Goal: Task Accomplishment & Management: Manage account settings

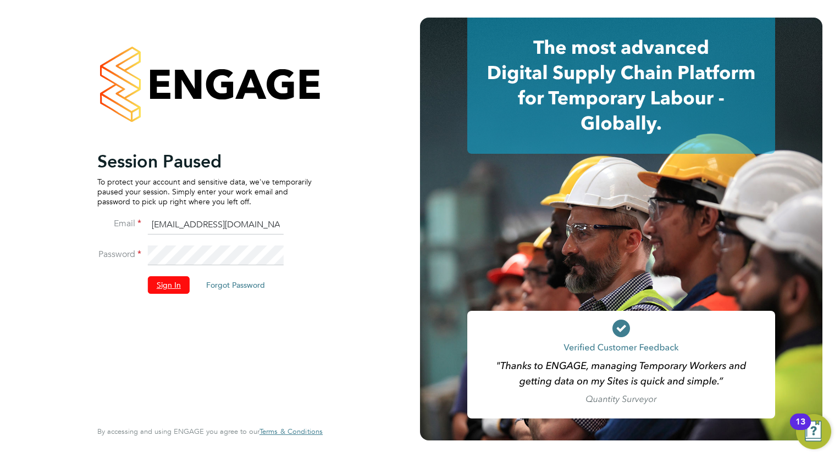
click at [169, 285] on button "Sign In" at bounding box center [169, 285] width 42 height 18
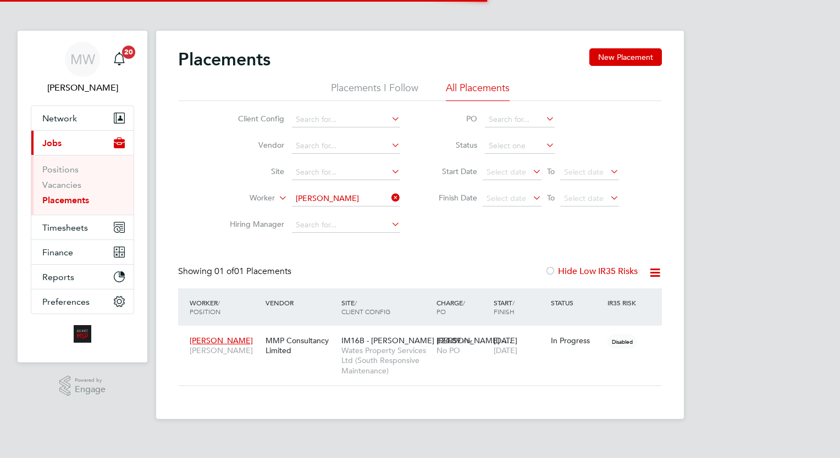
scroll to position [52, 96]
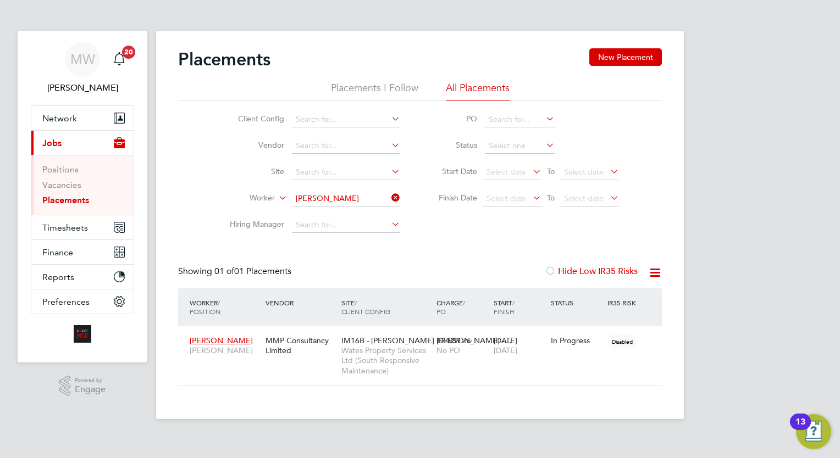
click at [402, 196] on li "Worker Vladimir Sloujala" at bounding box center [310, 199] width 207 height 26
click at [389, 196] on icon at bounding box center [389, 197] width 0 height 15
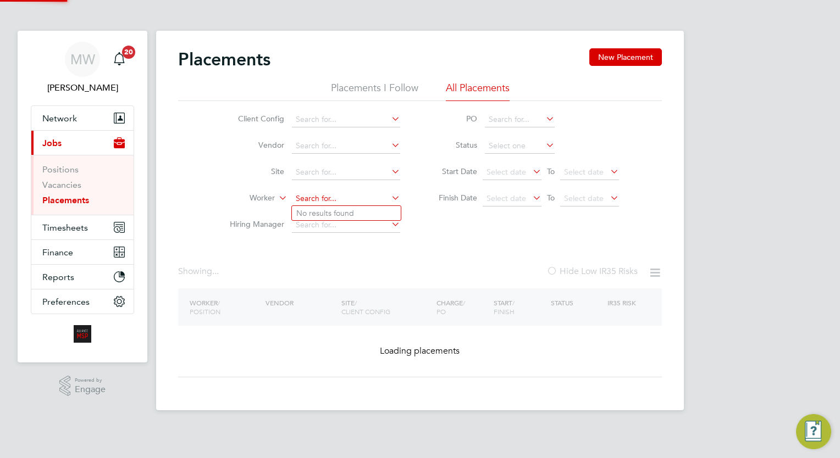
click at [366, 198] on input at bounding box center [346, 198] width 108 height 15
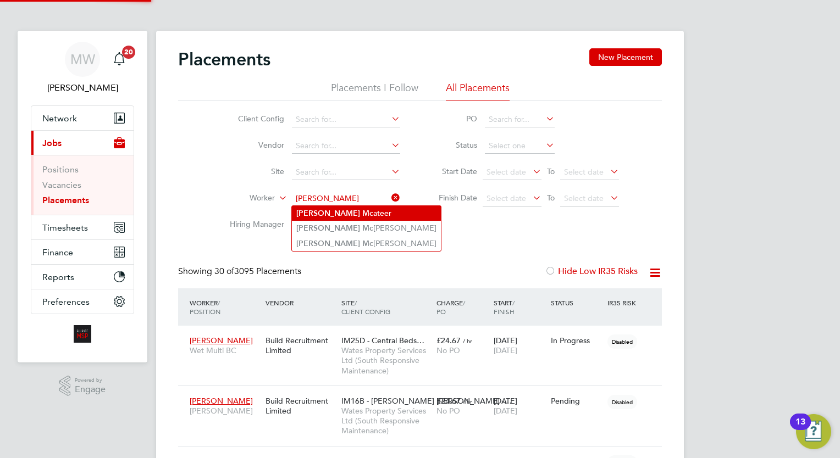
click at [364, 212] on li "James Mc ateer" at bounding box center [366, 213] width 149 height 15
type input "James Mcateer"
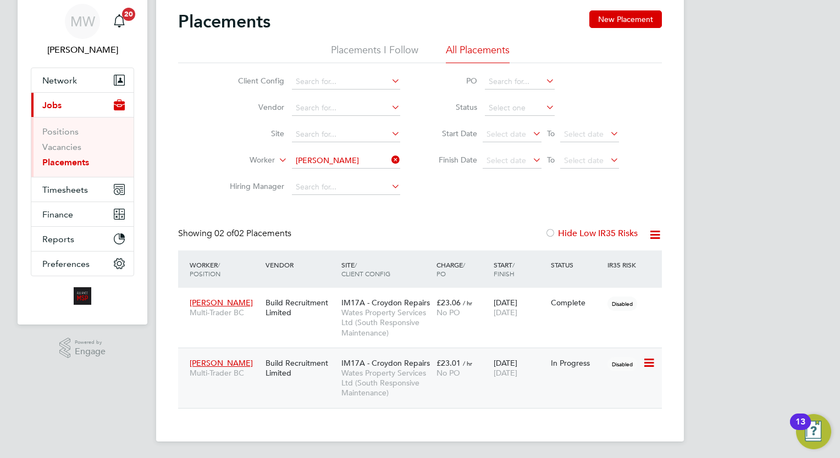
click at [462, 387] on div "James Mcateer Multi-Trader BC Build Recruitment Limited IM17A - Croydon Repairs…" at bounding box center [420, 378] width 484 height 60
click at [472, 368] on div "No PO" at bounding box center [462, 373] width 52 height 10
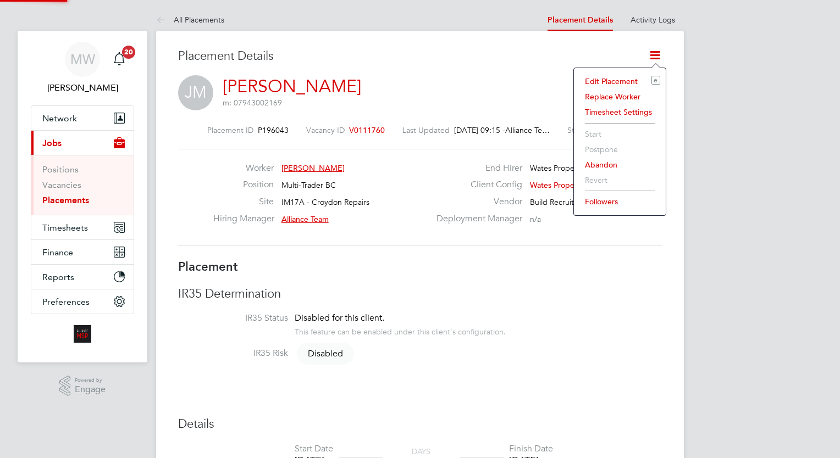
click at [654, 52] on icon at bounding box center [655, 55] width 14 height 14
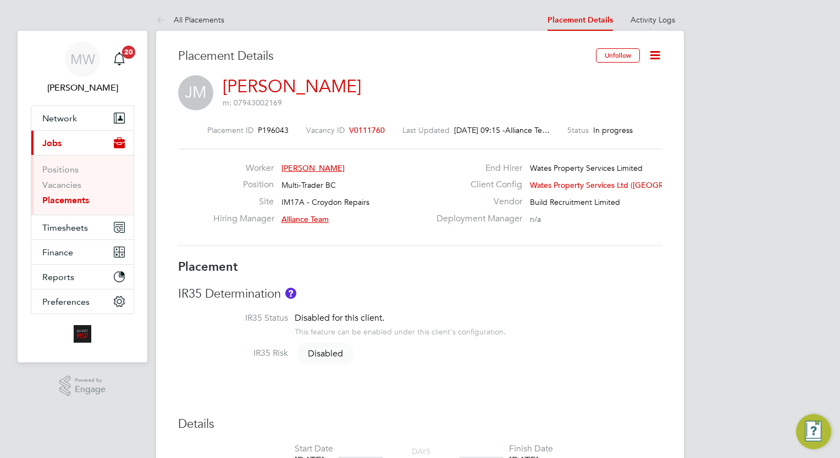
click at [654, 52] on icon at bounding box center [655, 55] width 14 height 14
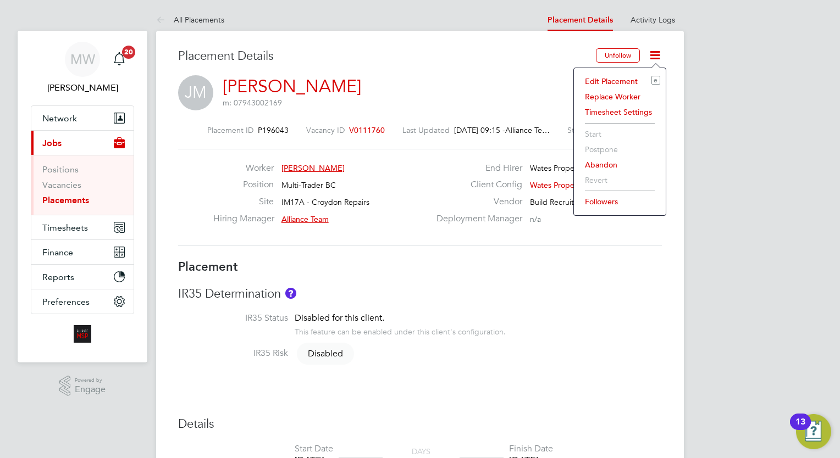
click at [621, 80] on li "Edit Placement e" at bounding box center [619, 81] width 81 height 15
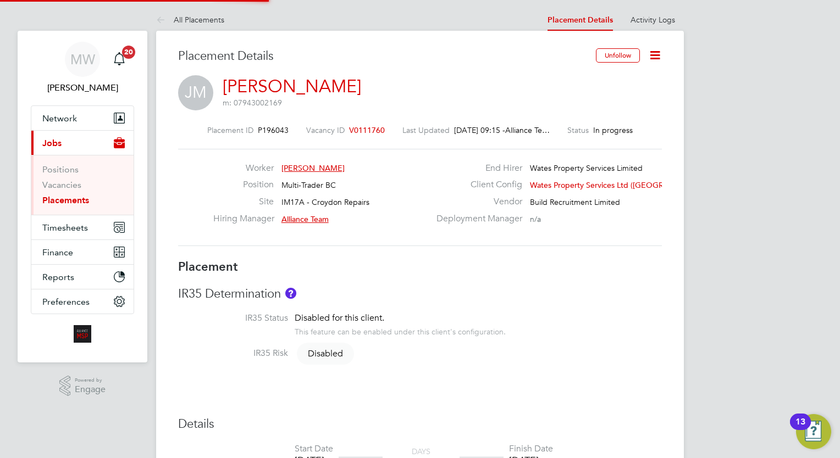
type input "Alliance Team"
type input "23 Dec 2023"
type input "23 Aug 2025"
type input "00:00"
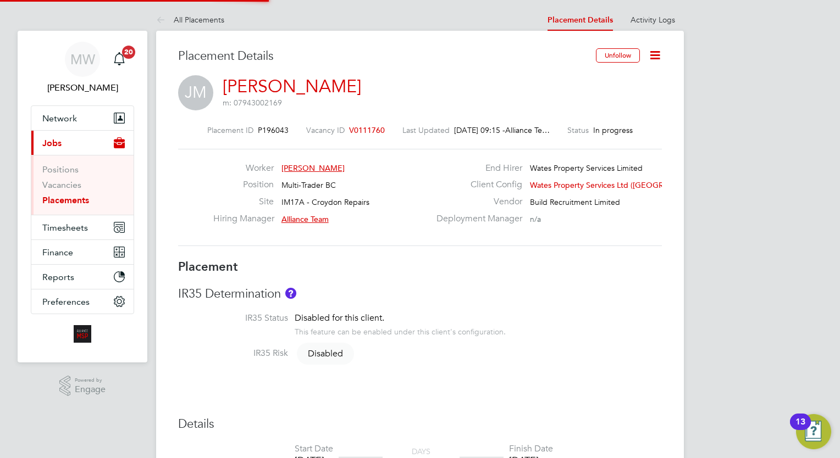
type input "00:00"
type input "05261"
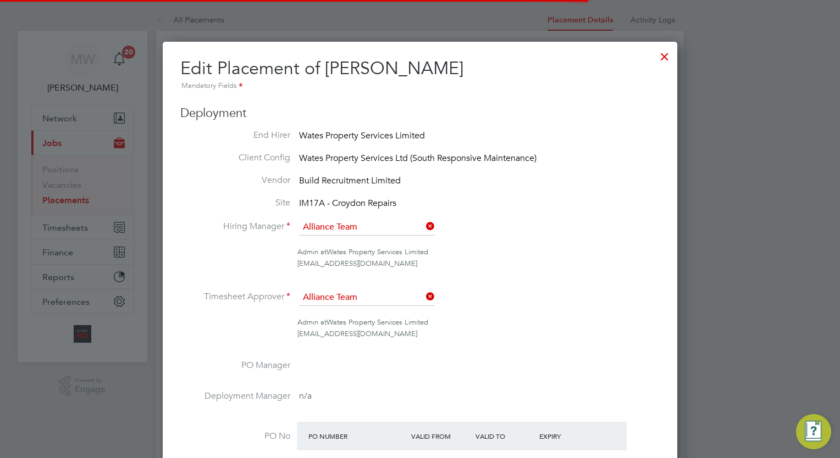
scroll to position [5, 5]
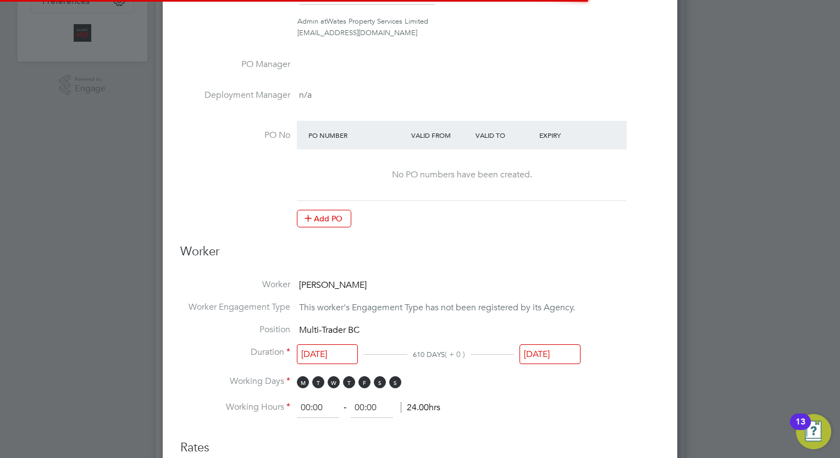
click at [551, 358] on input "23 Aug 2025" at bounding box center [549, 355] width 61 height 20
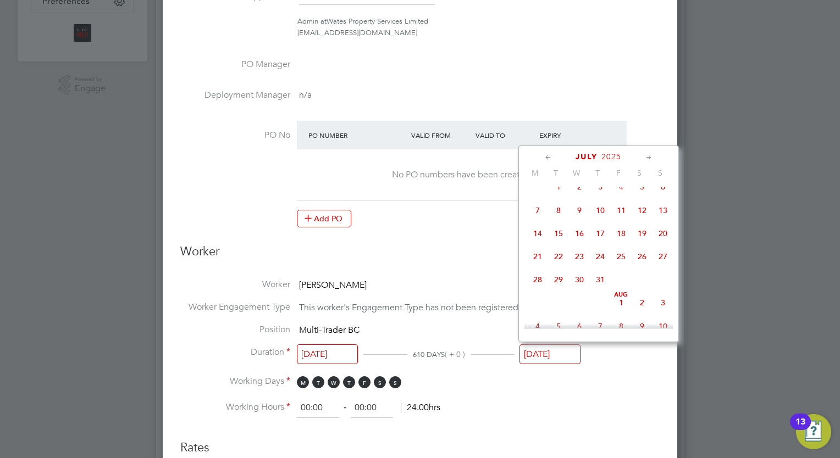
click at [623, 262] on span "25" at bounding box center [621, 256] width 21 height 21
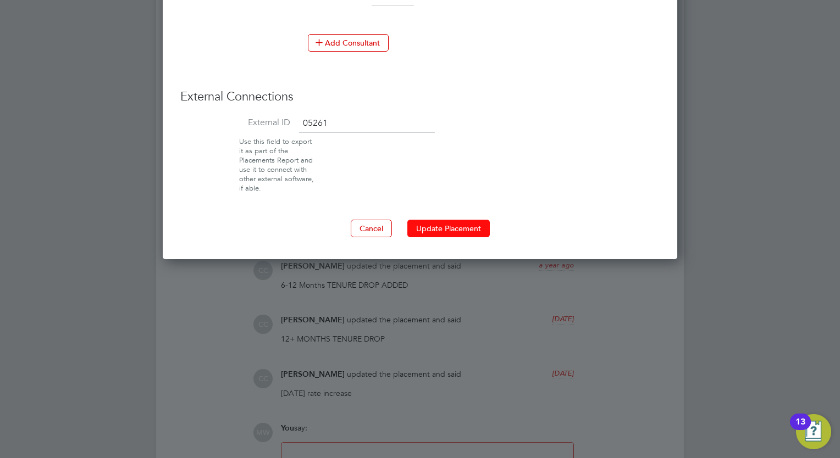
click at [460, 220] on button "Update Placement" at bounding box center [448, 229] width 82 height 18
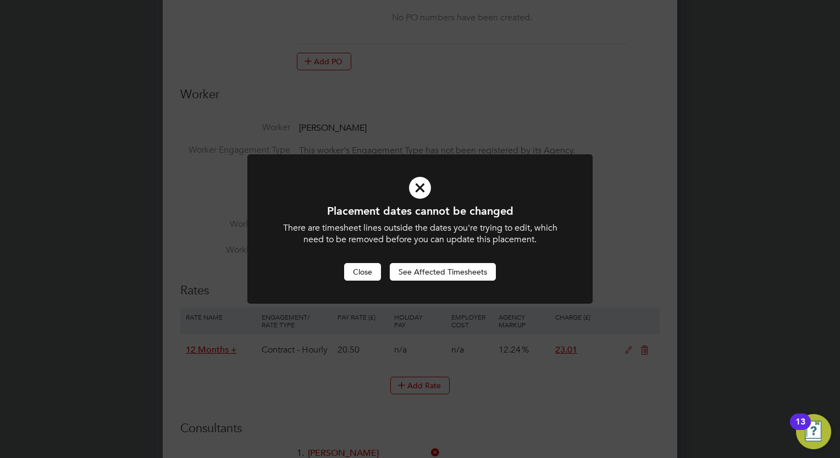
click at [352, 269] on button "Close" at bounding box center [362, 272] width 37 height 18
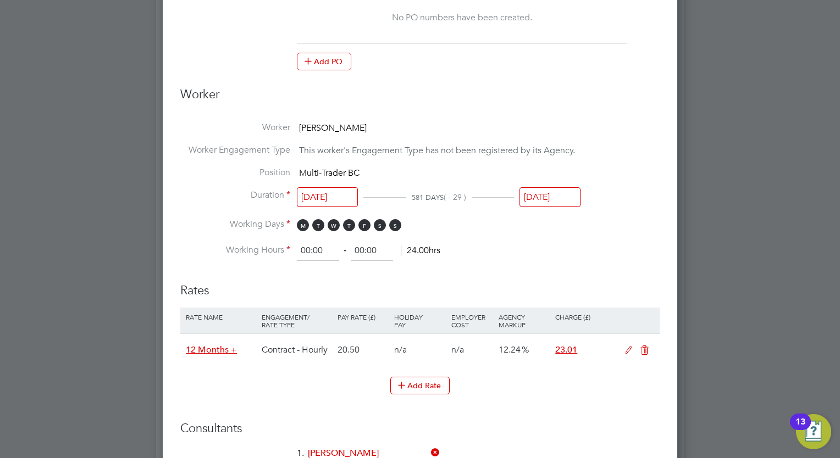
click at [554, 195] on input "25 Jul 2025" at bounding box center [549, 197] width 61 height 20
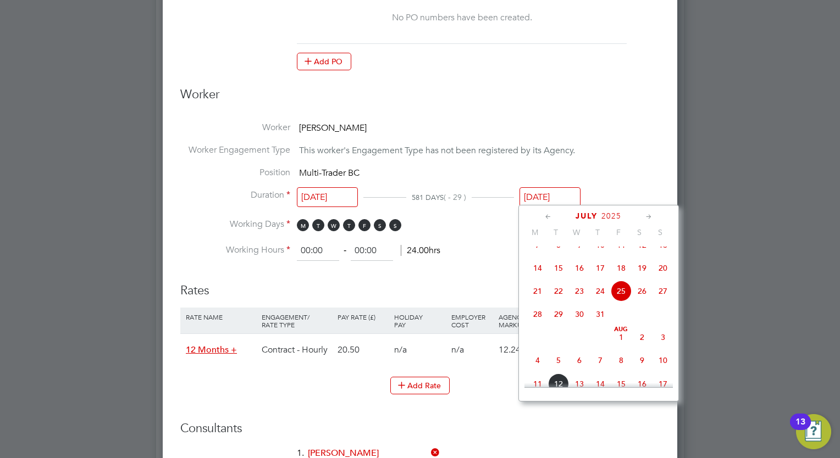
click at [621, 348] on span "Aug 1" at bounding box center [621, 337] width 21 height 21
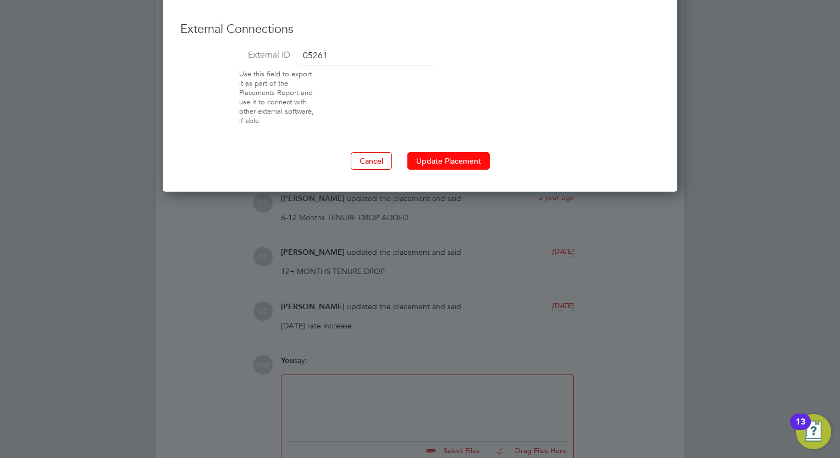
click at [433, 155] on button "Update Placement" at bounding box center [448, 161] width 82 height 18
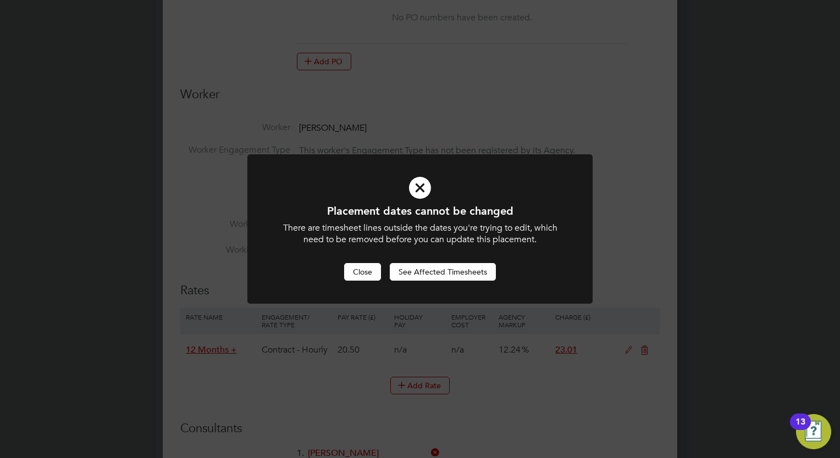
click at [347, 265] on button "Close" at bounding box center [362, 272] width 37 height 18
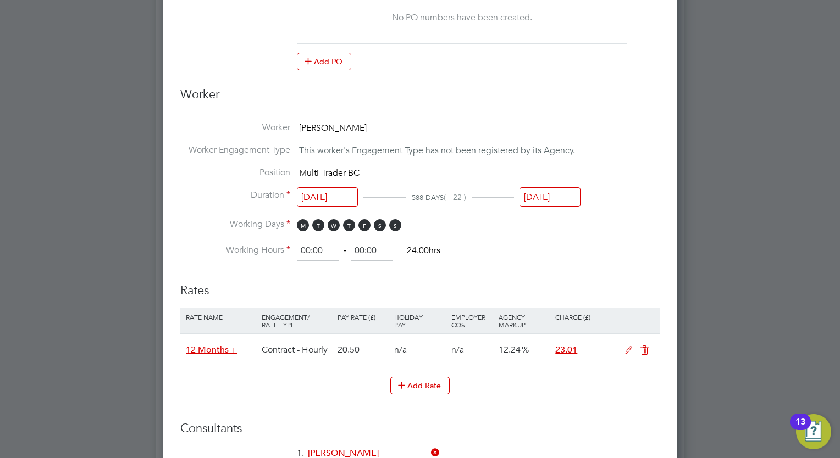
click at [572, 208] on li "Duration 23 Dec 2023 588 DAYS ( - 22 ) 01 Aug 2025" at bounding box center [419, 205] width 479 height 30
click at [565, 204] on input "01 Aug 2025" at bounding box center [549, 197] width 61 height 20
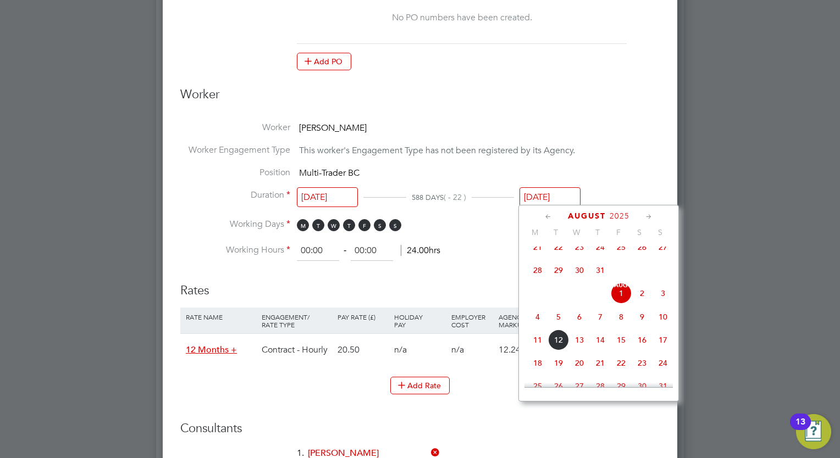
click at [623, 328] on span "8" at bounding box center [621, 317] width 21 height 21
type input "[DATE]"
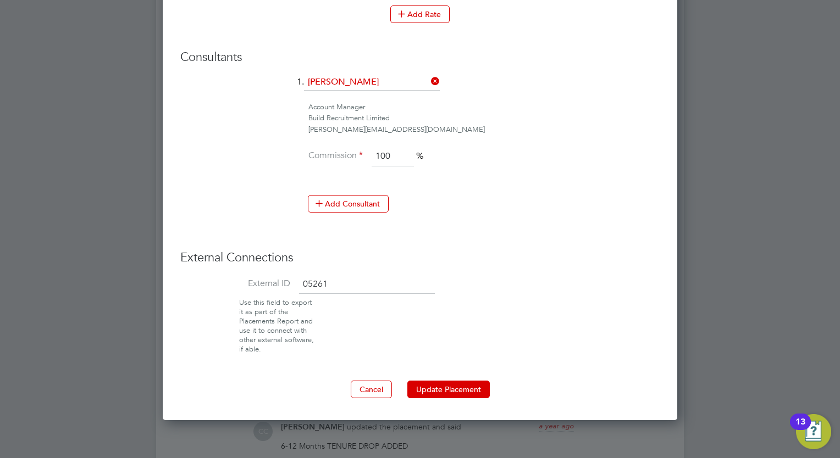
click at [450, 388] on button "Update Placement" at bounding box center [448, 390] width 82 height 18
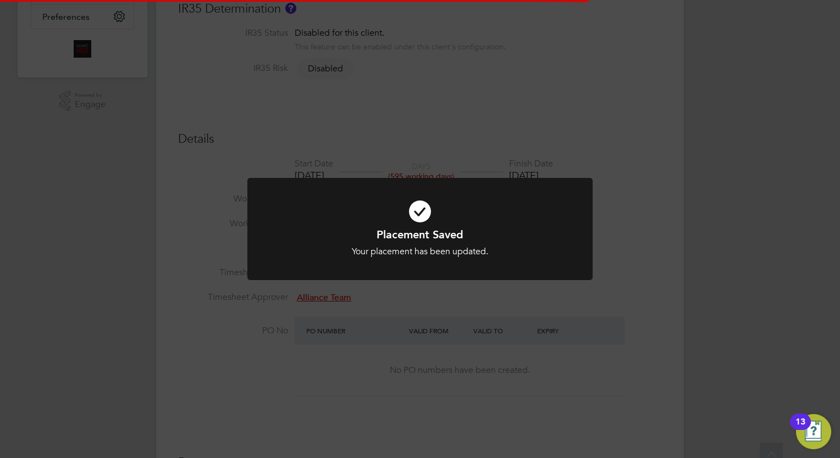
click at [695, 363] on div "Placement Saved Your placement has been updated. Cancel Okay" at bounding box center [420, 229] width 840 height 458
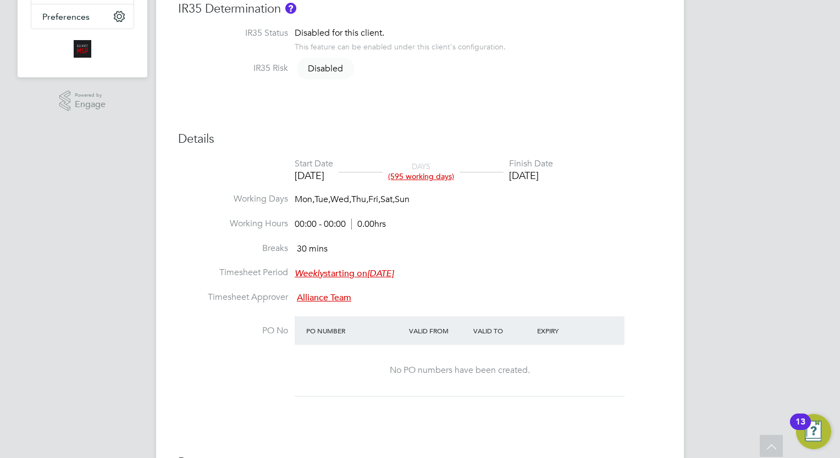
click at [580, 416] on div "Details Start Date 23 Dec 2023 DAYS (595 working days) Finish Date 08 Aug 2025 …" at bounding box center [420, 340] width 484 height 419
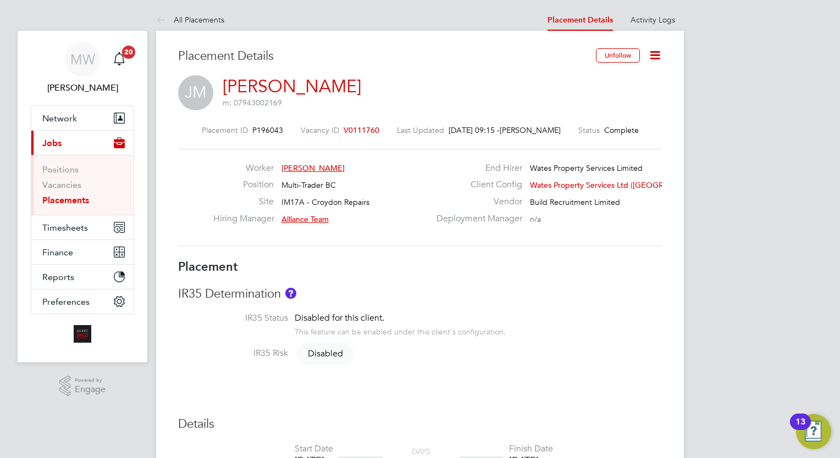
click at [63, 202] on link "Placements" at bounding box center [65, 200] width 47 height 10
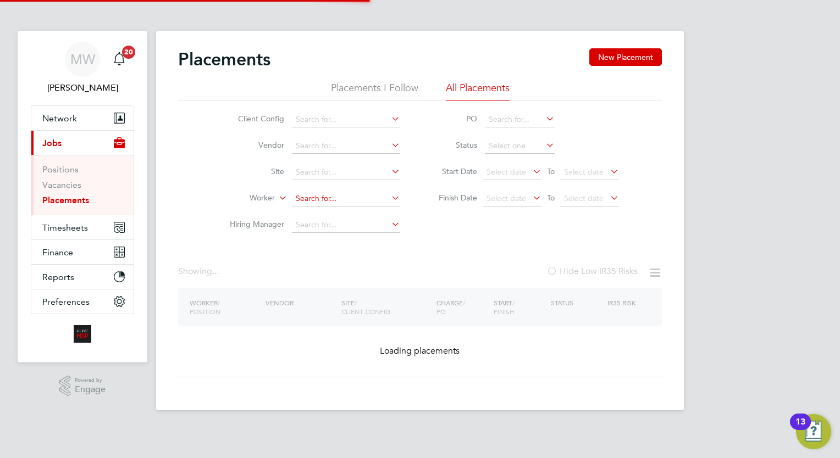
click at [348, 203] on input at bounding box center [346, 198] width 108 height 15
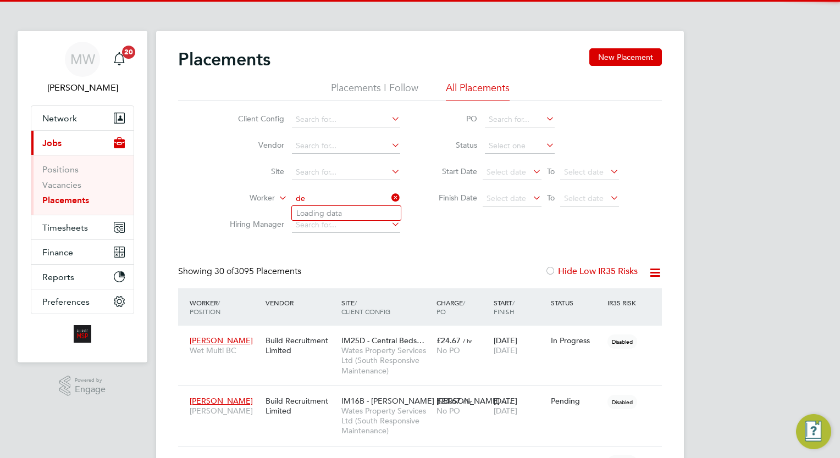
scroll to position [41, 76]
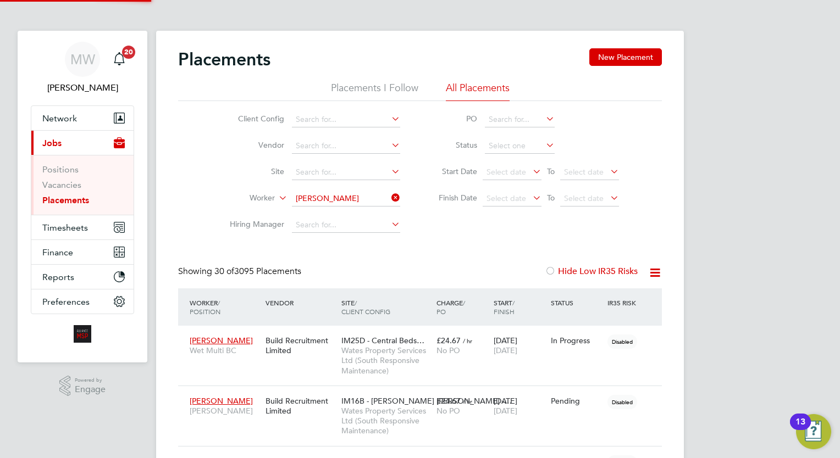
click at [351, 208] on li "Devon Stone" at bounding box center [348, 213] width 112 height 15
type input "Devon Stone"
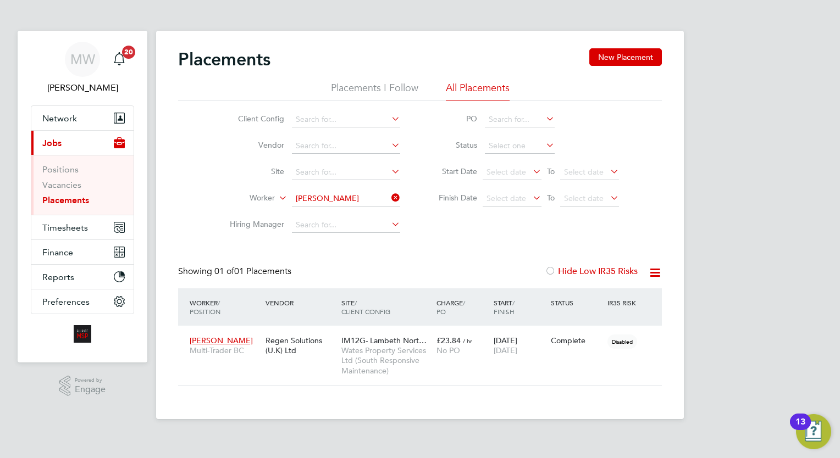
click at [788, 335] on div "MW Megan Westlotorn Notifications 20 Applications: Network Team Members Busines…" at bounding box center [420, 218] width 840 height 437
click at [485, 349] on div "No PO" at bounding box center [462, 351] width 52 height 10
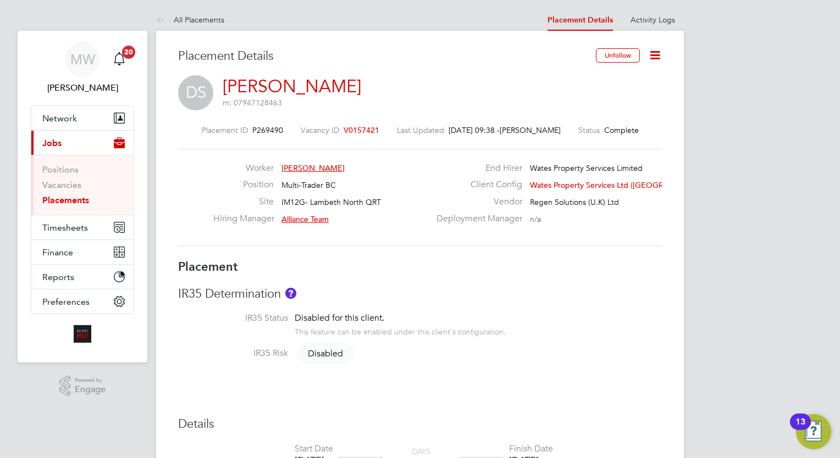
click at [655, 61] on icon at bounding box center [655, 55] width 14 height 14
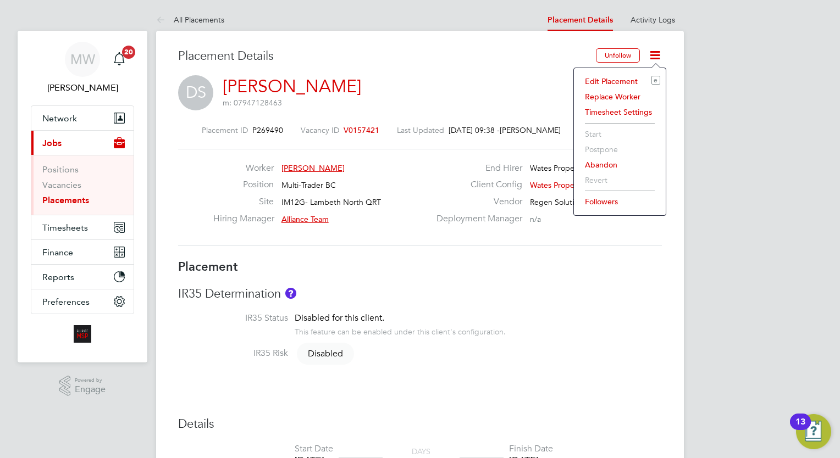
click at [611, 76] on li "Edit Placement e" at bounding box center [619, 81] width 81 height 15
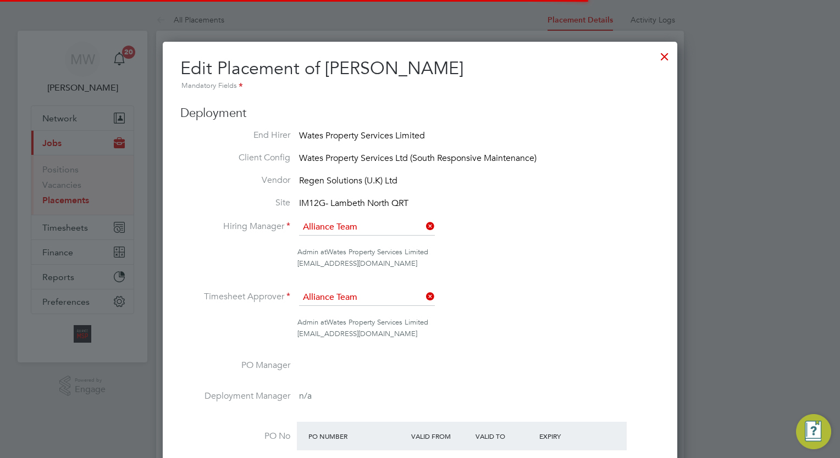
scroll to position [5, 5]
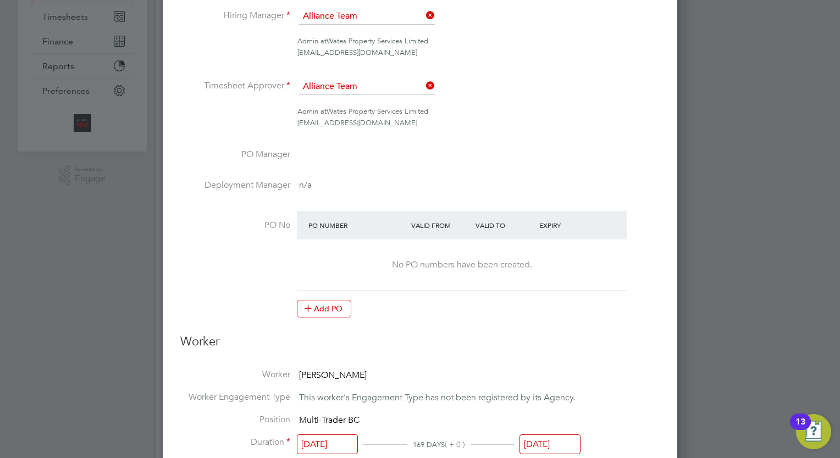
click at [552, 445] on input "[DATE]" at bounding box center [549, 445] width 61 height 20
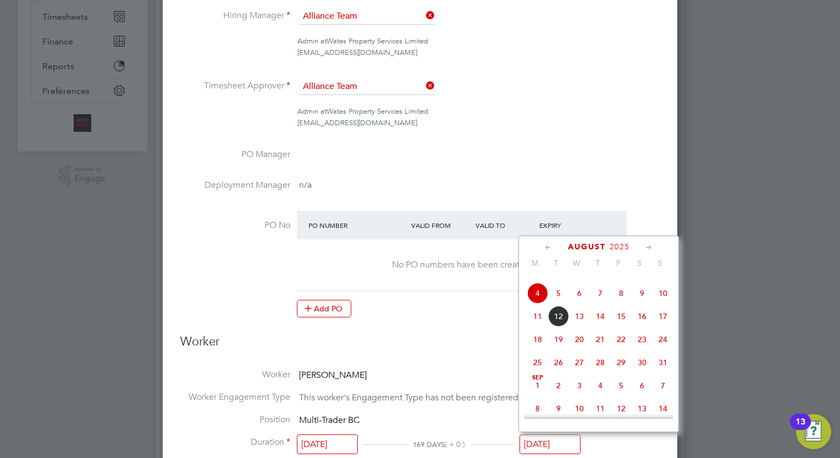
click at [648, 246] on icon at bounding box center [649, 248] width 10 height 12
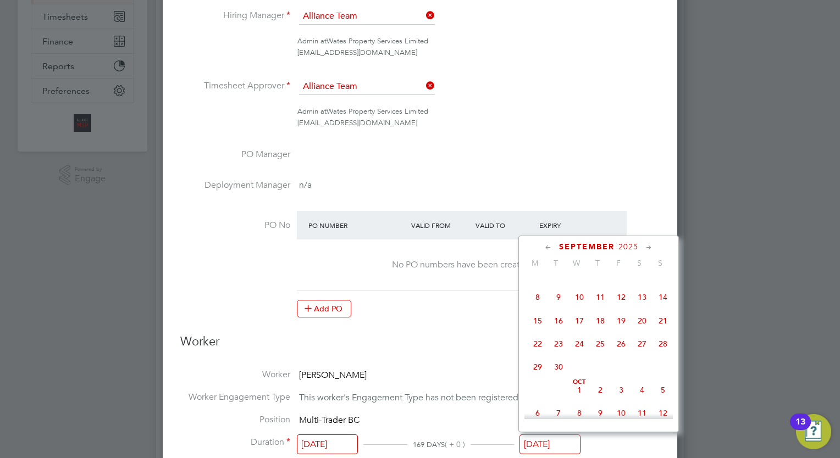
click at [648, 242] on icon at bounding box center [649, 248] width 10 height 12
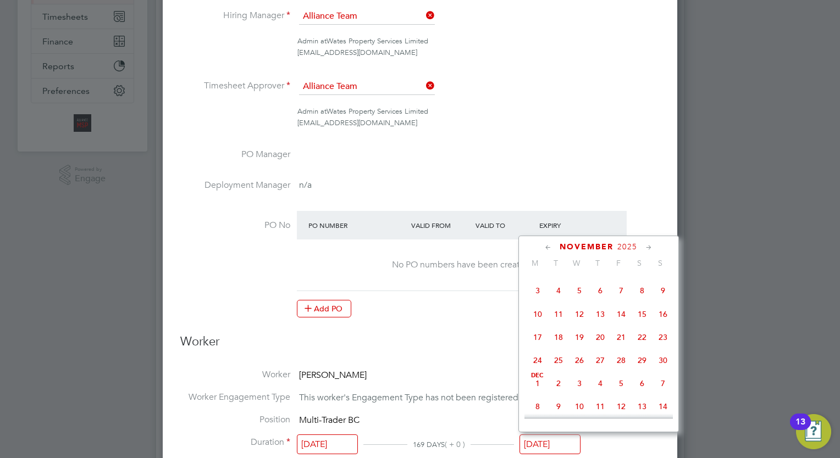
click at [538, 301] on span "3" at bounding box center [537, 290] width 21 height 21
type input "03 Nov 2025"
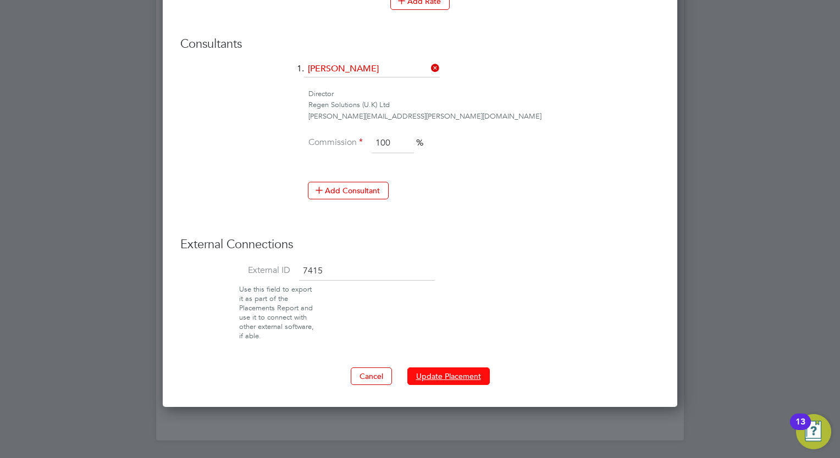
click at [423, 368] on button "Update Placement" at bounding box center [448, 377] width 82 height 18
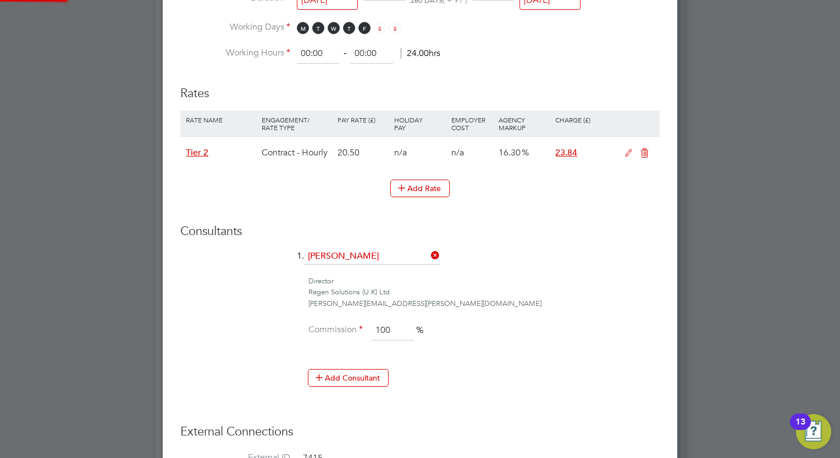
click at [0, 0] on div at bounding box center [0, 0] width 0 height 0
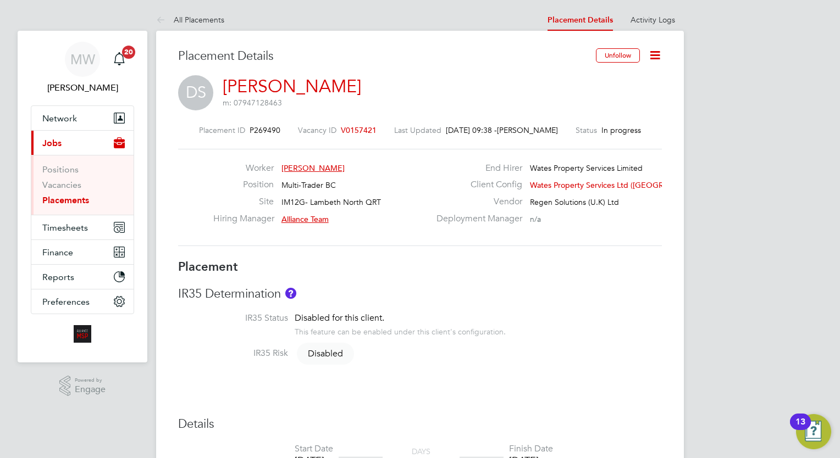
click at [78, 200] on link "Placements" at bounding box center [65, 200] width 47 height 10
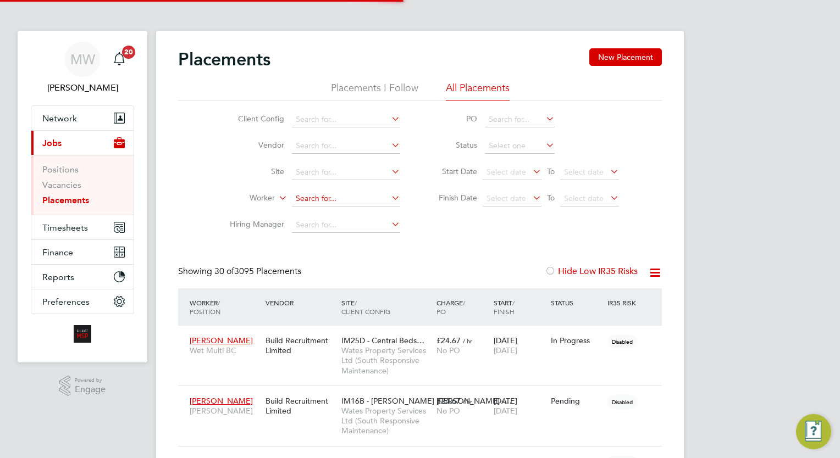
click at [312, 197] on input at bounding box center [346, 198] width 108 height 15
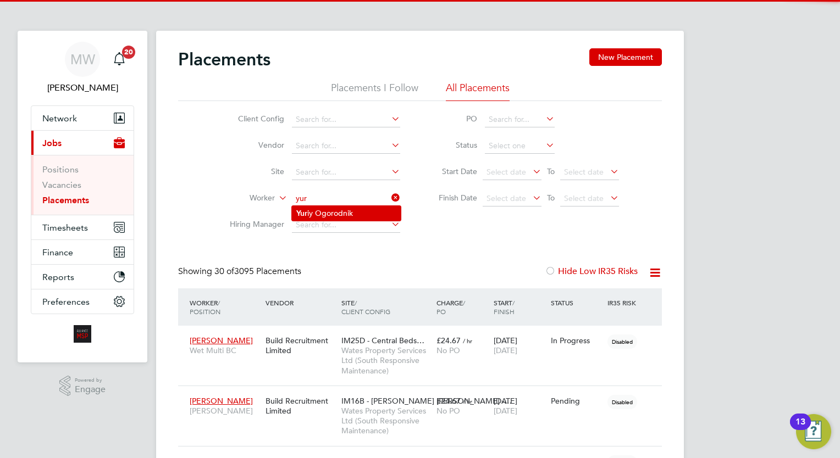
click at [328, 211] on li "Yur iy Ogorodnik" at bounding box center [346, 213] width 109 height 15
type input "Yuriy Ogorodnik"
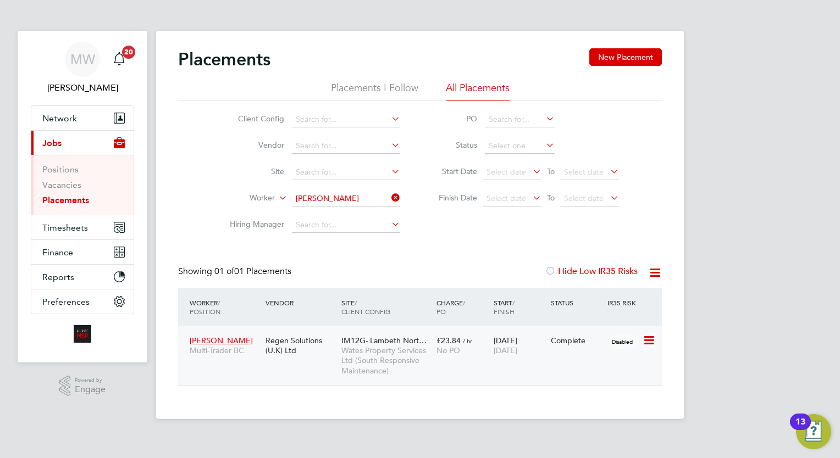
click at [504, 362] on div "Yuriy Ogorodnik Multi-Trader BC Regen Solutions (U.K) Ltd IM12G- Lambeth Nort… …" at bounding box center [420, 356] width 484 height 60
click at [745, 381] on div "MW Megan Westlotorn Notifications 20 Applications: Network Team Members Busines…" at bounding box center [420, 218] width 840 height 437
click at [504, 333] on div "27 Jan 2025 01 Aug 2025" at bounding box center [519, 345] width 57 height 31
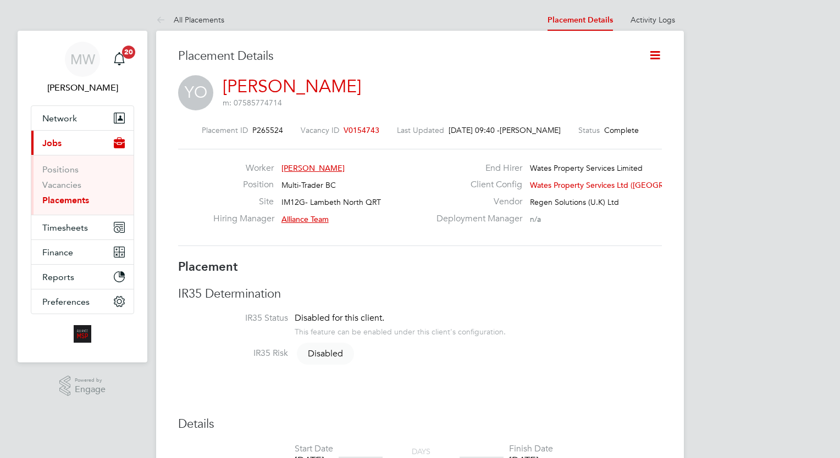
click at [660, 54] on icon at bounding box center [655, 55] width 14 height 14
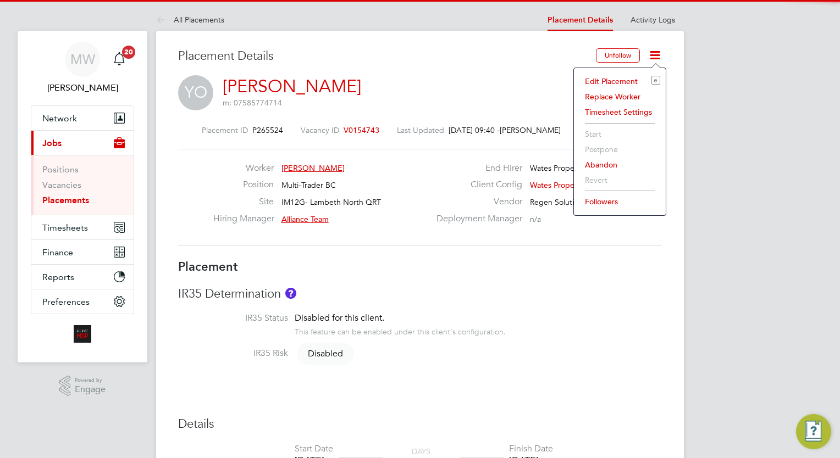
click at [614, 79] on li "Edit Placement e" at bounding box center [619, 81] width 81 height 15
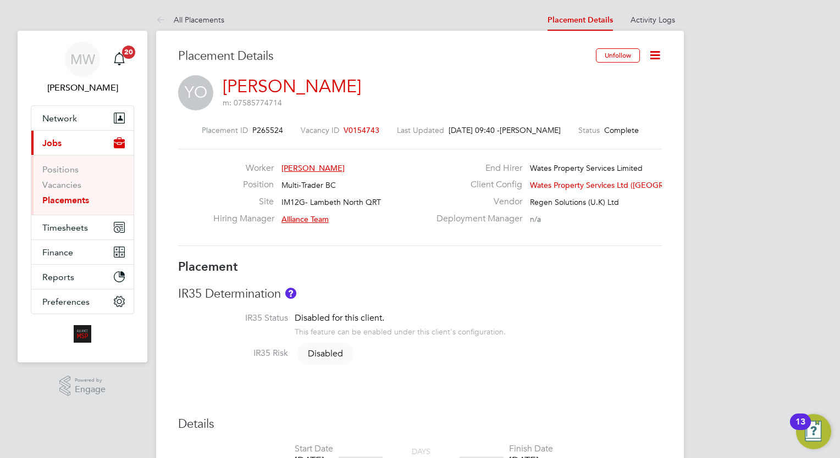
type input "Alliance Team"
type input "[DATE]"
type input "08:00"
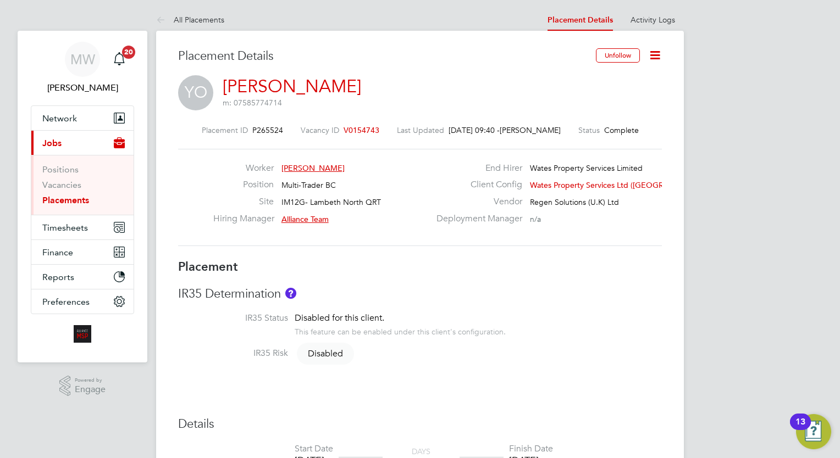
type input "17:00"
type input "07332"
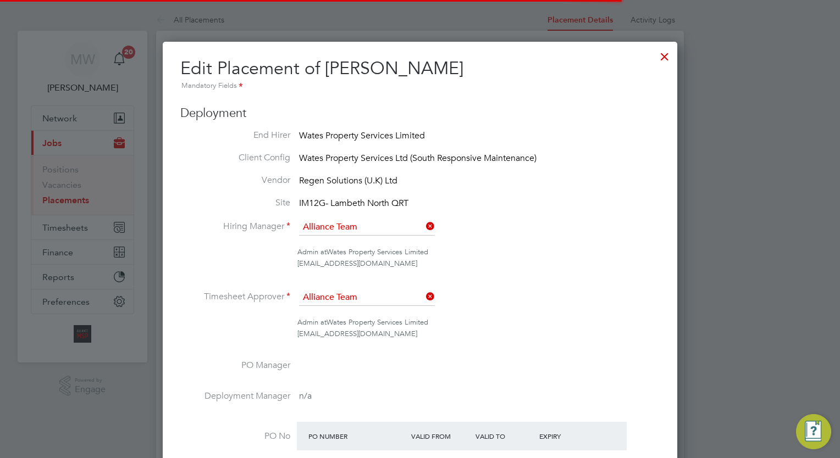
scroll to position [1205, 515]
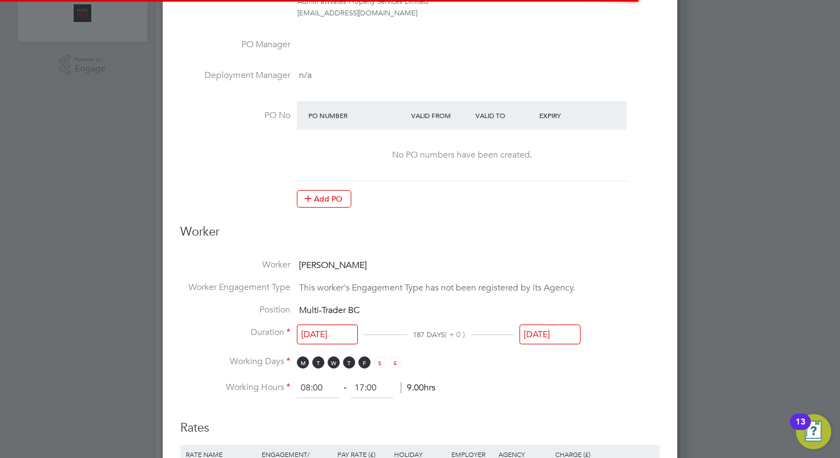
click at [537, 341] on input "[DATE]" at bounding box center [549, 335] width 61 height 20
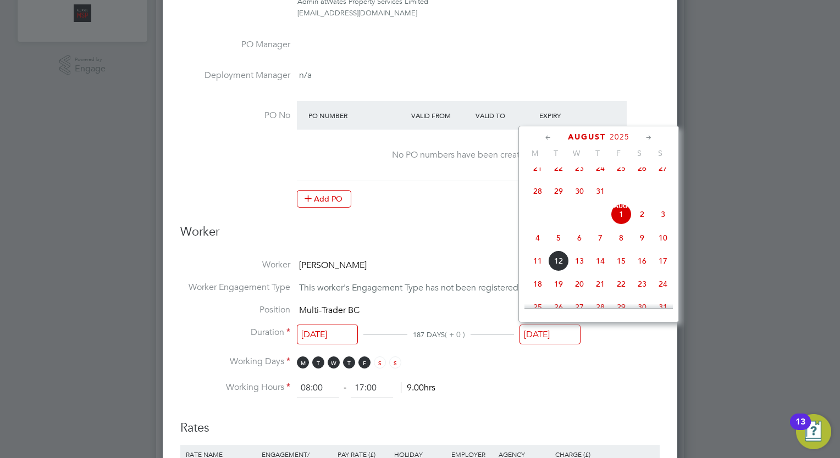
click at [535, 271] on span "11" at bounding box center [537, 261] width 21 height 21
type input "[DATE]"
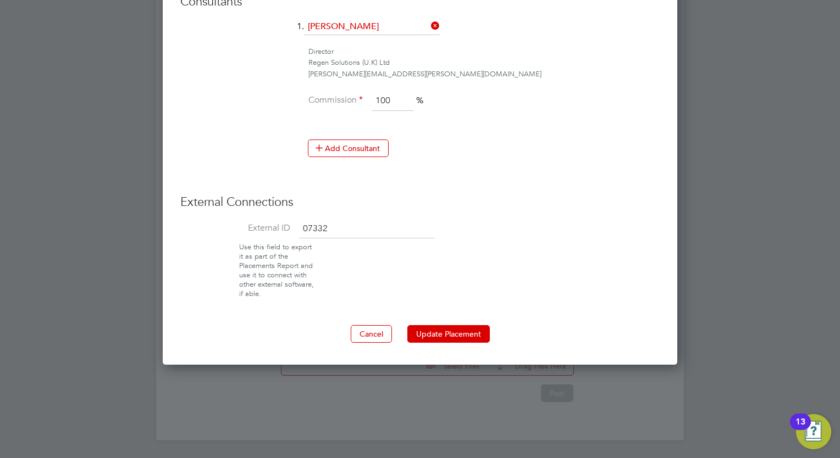
click at [436, 326] on button "Update Placement" at bounding box center [448, 334] width 82 height 18
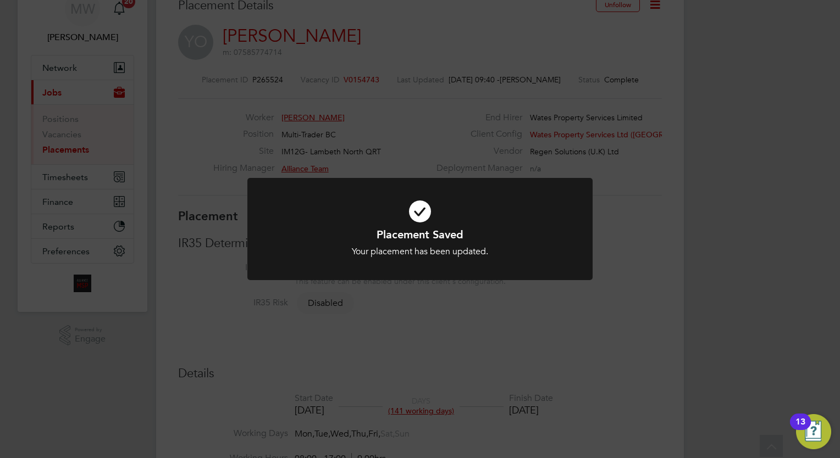
click at [320, 241] on div "Placement Saved Your placement has been updated. Cancel Okay" at bounding box center [420, 243] width 286 height 30
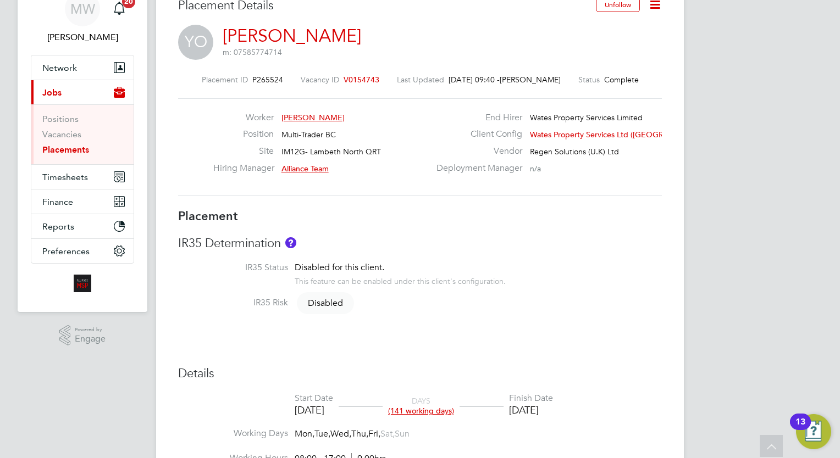
click at [86, 148] on link "Placements" at bounding box center [65, 150] width 47 height 10
click at [86, 104] on button "Current page: Jobs" at bounding box center [82, 92] width 102 height 24
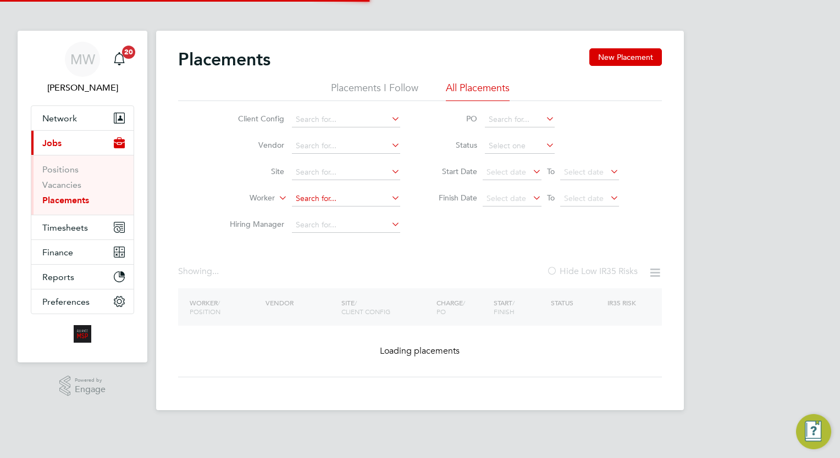
click at [341, 203] on input at bounding box center [346, 198] width 108 height 15
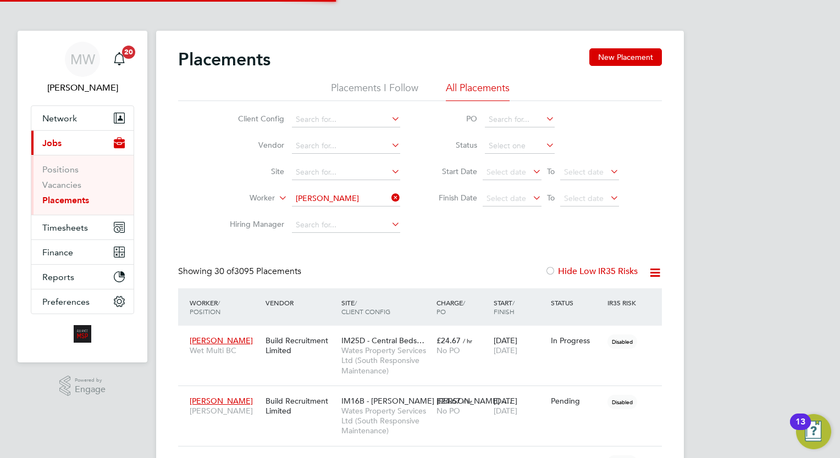
click at [361, 212] on li "[PERSON_NAME]" at bounding box center [346, 213] width 109 height 15
type input "[PERSON_NAME]"
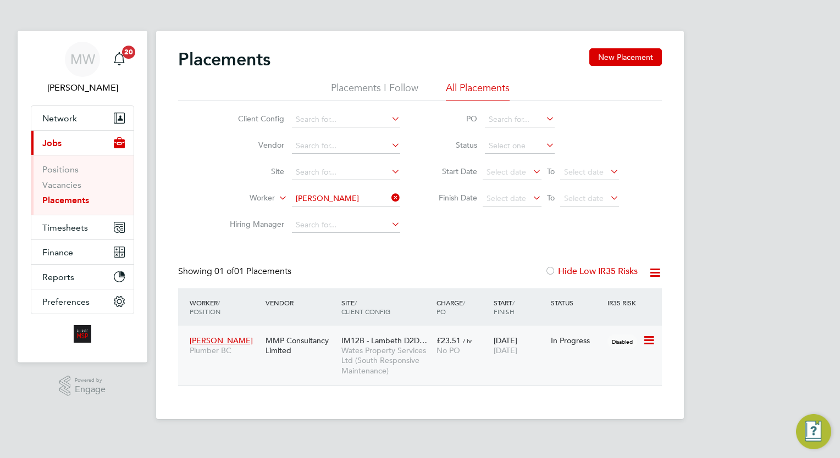
click at [510, 353] on span "[DATE]" at bounding box center [506, 351] width 24 height 10
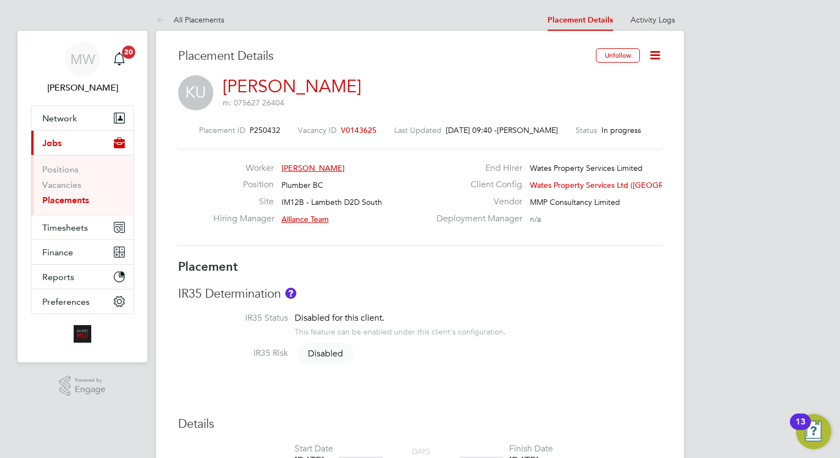
click at [74, 195] on link "Placements" at bounding box center [65, 200] width 47 height 10
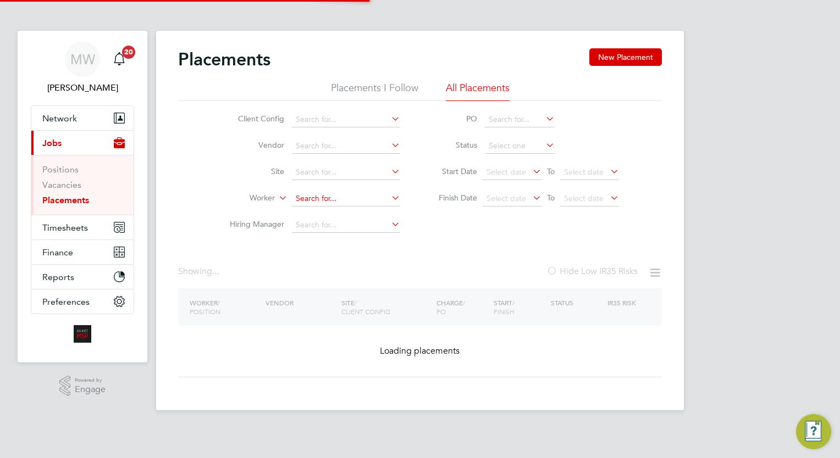
click at [319, 193] on input at bounding box center [346, 198] width 108 height 15
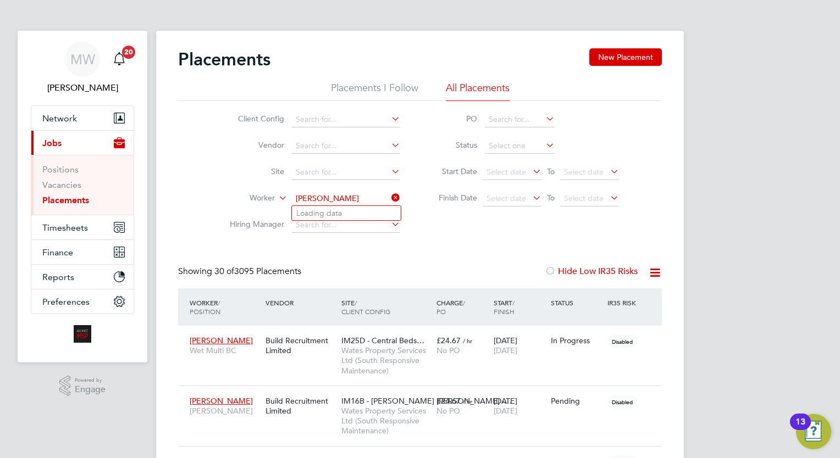
scroll to position [41, 76]
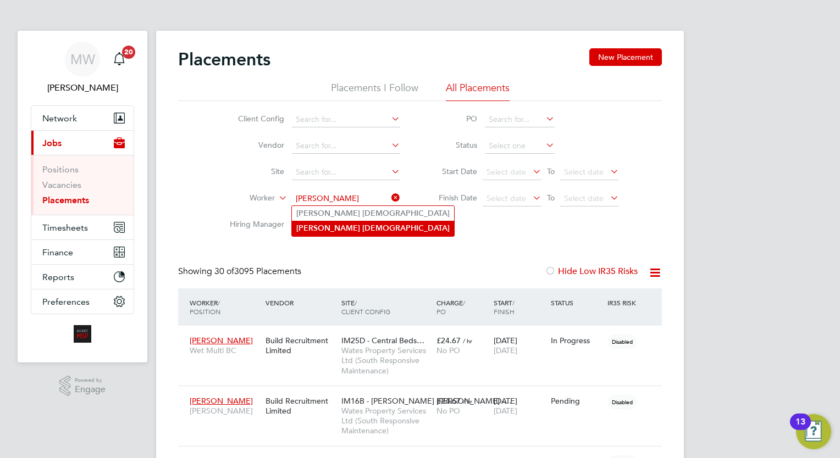
click at [354, 224] on li "George Church" at bounding box center [373, 228] width 162 height 15
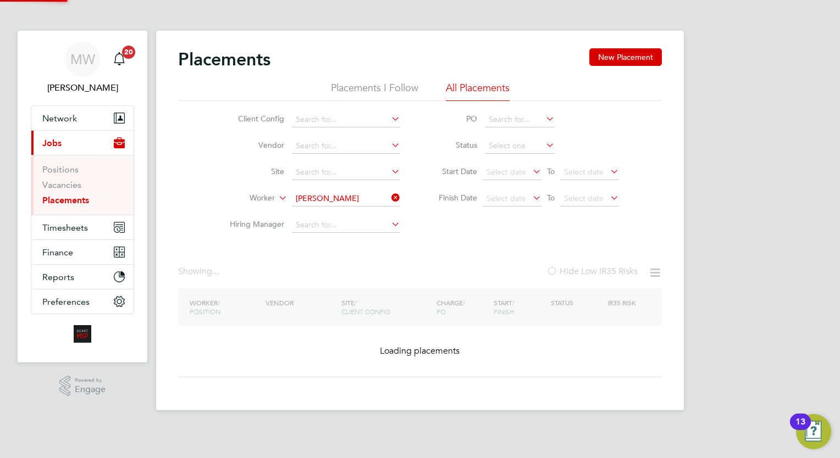
type input "[PERSON_NAME]"
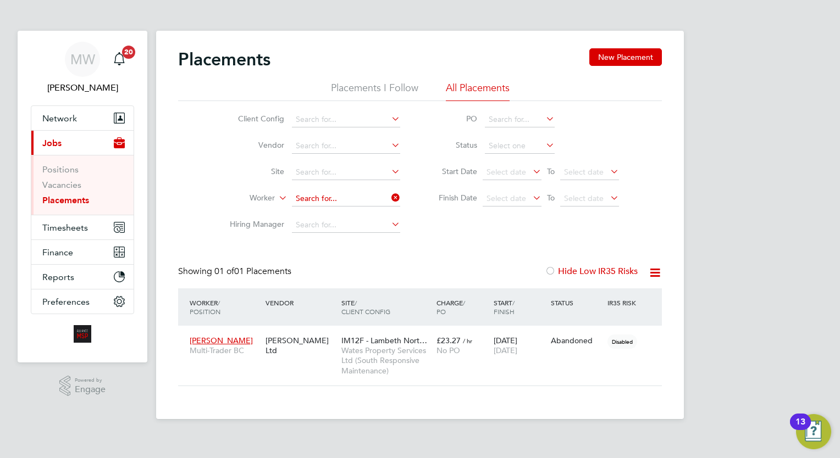
click at [363, 204] on input at bounding box center [346, 198] width 108 height 15
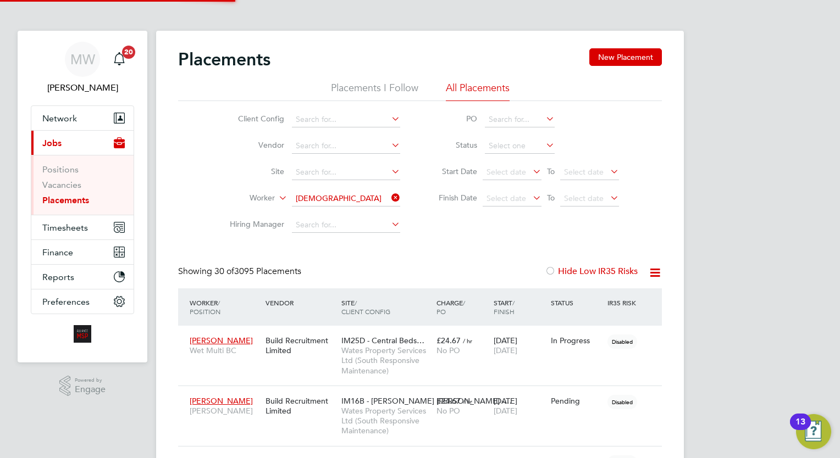
click at [357, 211] on li "George Church" at bounding box center [371, 213] width 159 height 15
type input "[PERSON_NAME]"
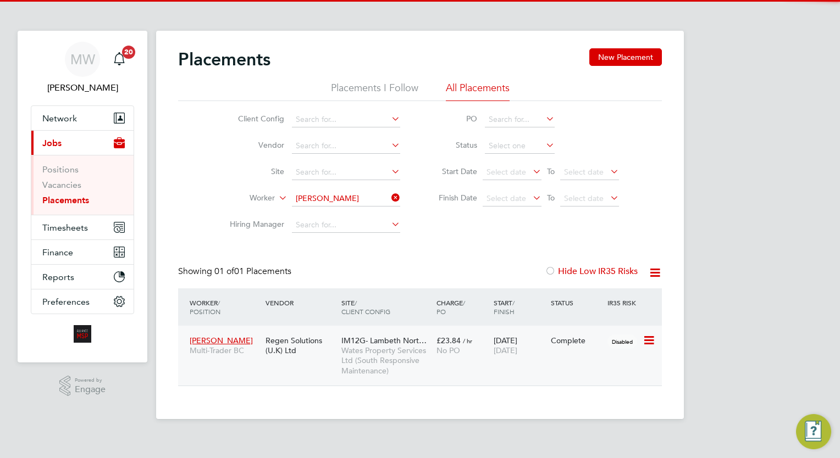
click at [483, 349] on div "No PO" at bounding box center [462, 351] width 52 height 10
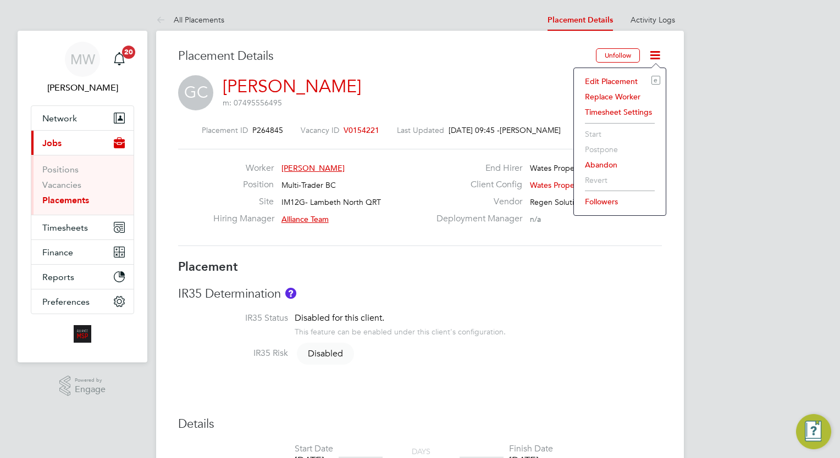
click at [621, 78] on li "Edit Placement e" at bounding box center [619, 81] width 81 height 15
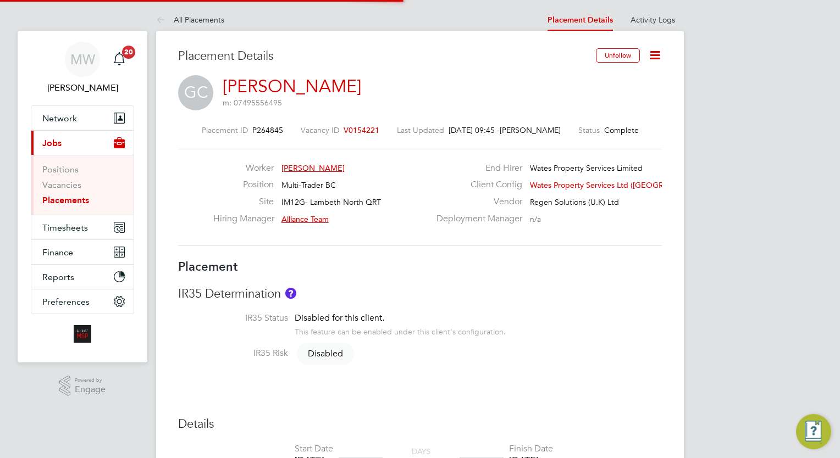
type input "Alliance Team"
type input "[DATE]"
type input "00:00"
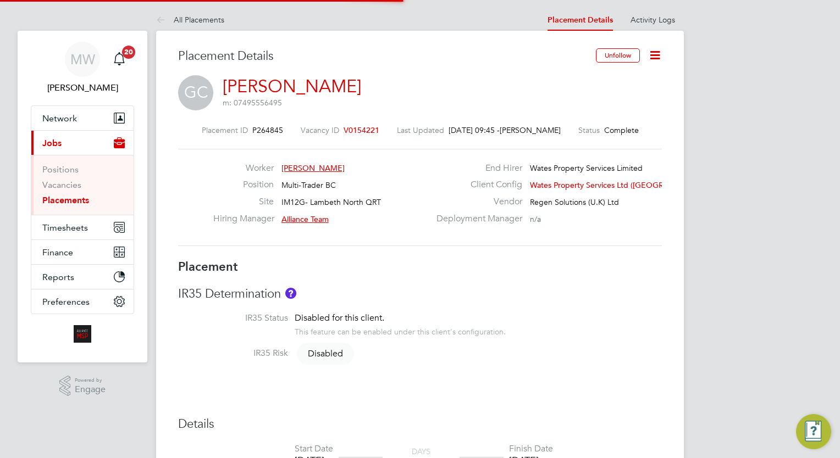
type input "00:00"
type input "7307"
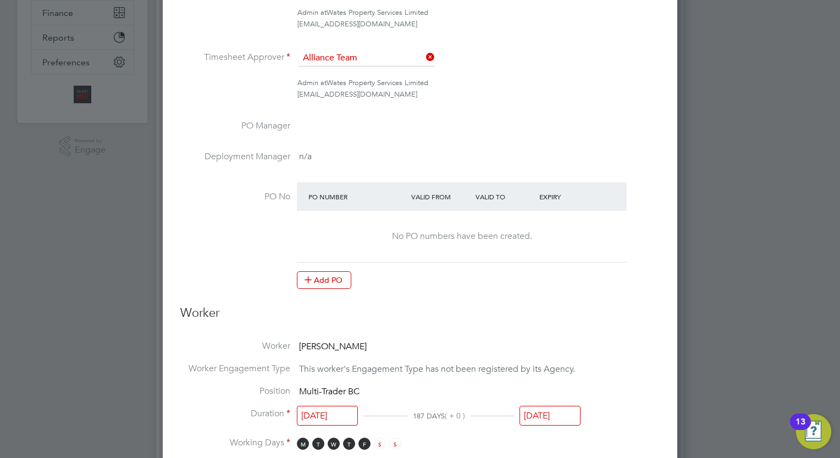
click at [555, 411] on input "[DATE]" at bounding box center [549, 416] width 61 height 20
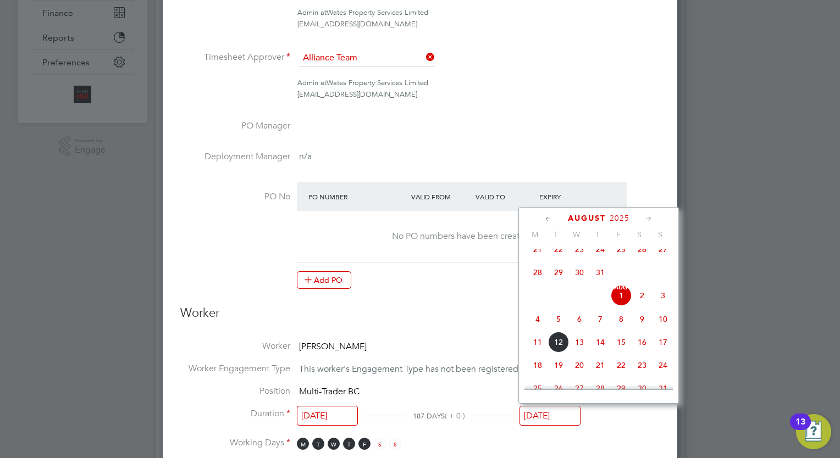
click at [620, 329] on span "8" at bounding box center [621, 319] width 21 height 21
type input "[DATE]"
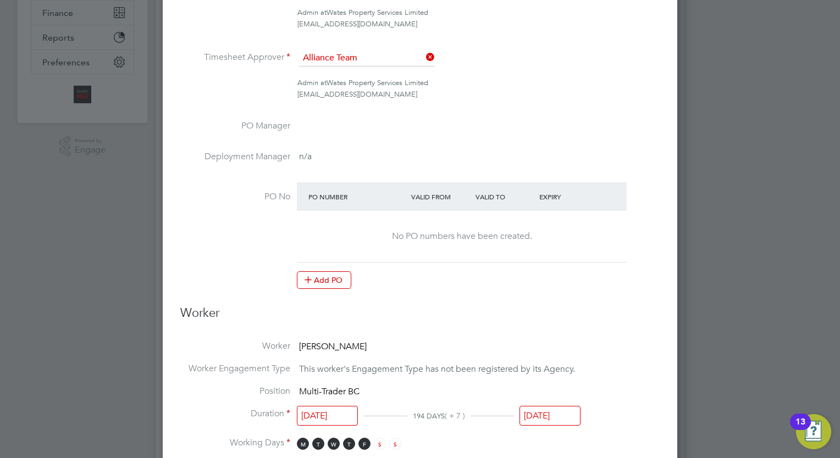
click at [560, 410] on input "[DATE]" at bounding box center [549, 416] width 61 height 20
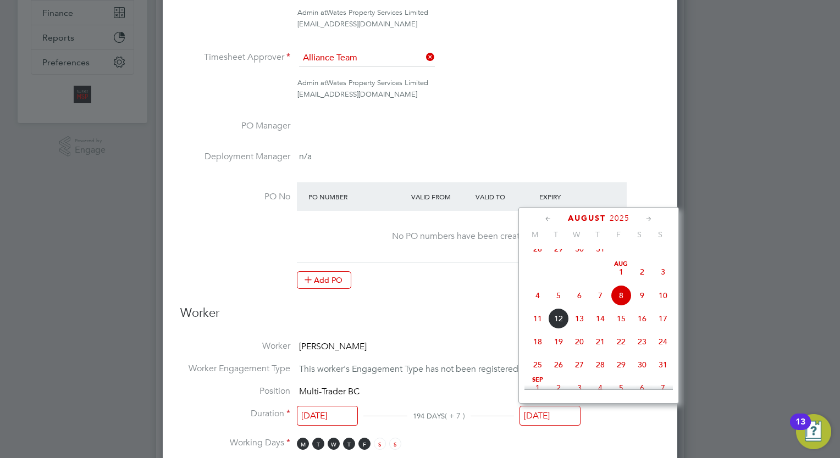
click at [616, 305] on span "8" at bounding box center [621, 295] width 21 height 21
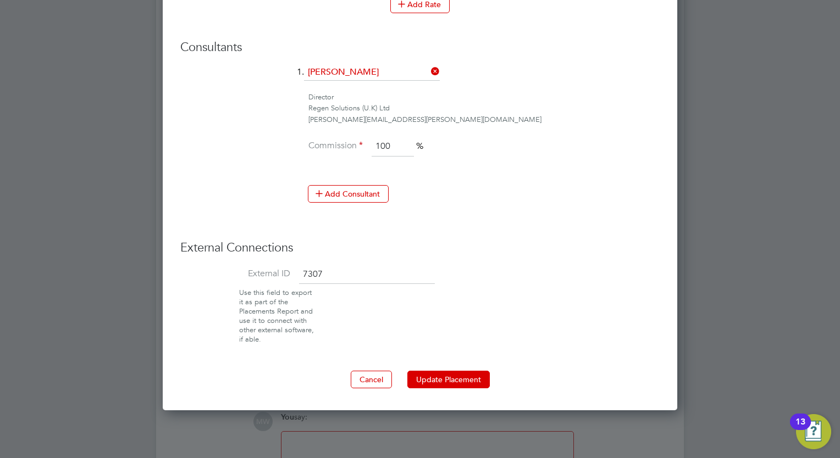
click at [454, 380] on button "Update Placement" at bounding box center [448, 380] width 82 height 18
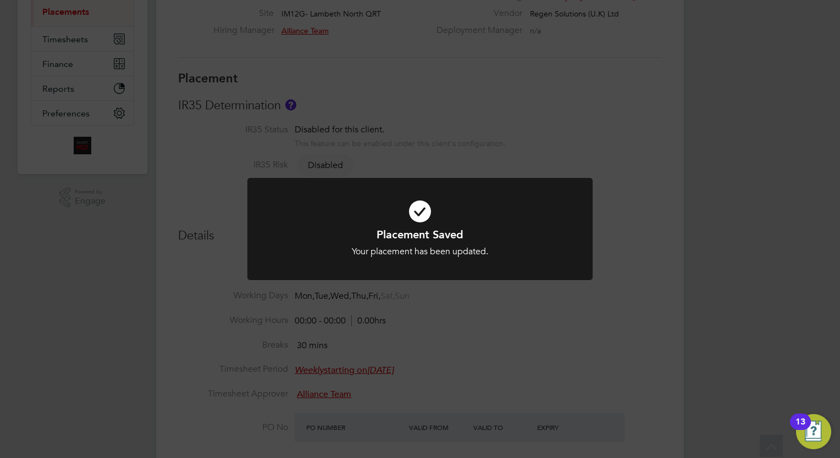
click at [381, 155] on div "Placement Saved Your placement has been updated. Cancel Okay" at bounding box center [420, 229] width 840 height 458
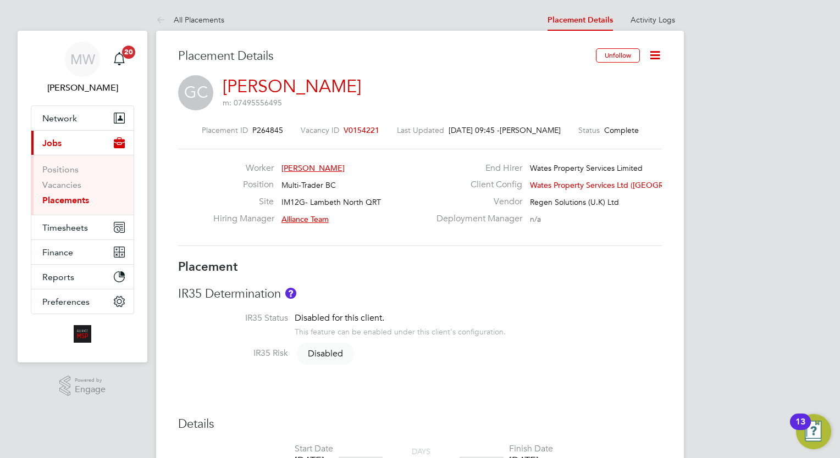
click at [76, 204] on link "Placements" at bounding box center [65, 200] width 47 height 10
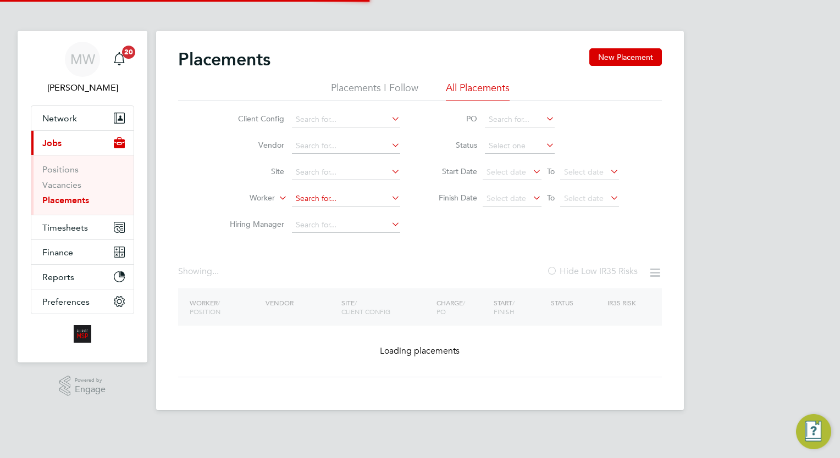
click at [306, 199] on input at bounding box center [346, 198] width 108 height 15
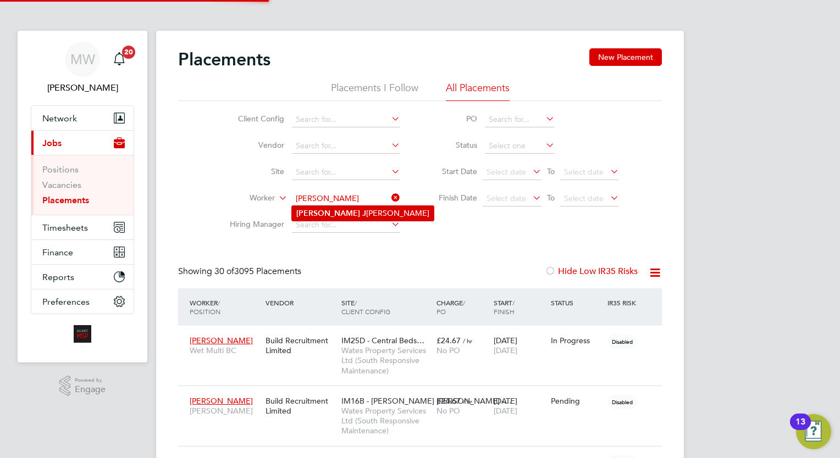
click at [340, 213] on li "[PERSON_NAME]" at bounding box center [363, 213] width 142 height 15
type input "[PERSON_NAME]"
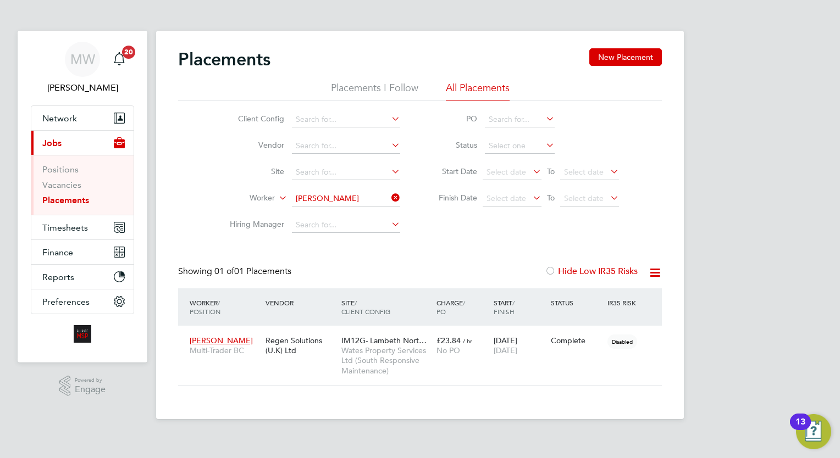
click at [389, 197] on icon at bounding box center [389, 197] width 0 height 15
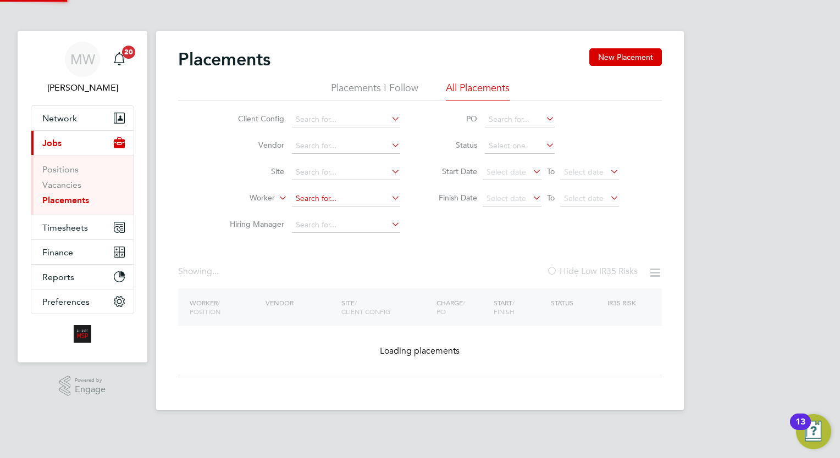
click at [346, 201] on input at bounding box center [346, 198] width 108 height 15
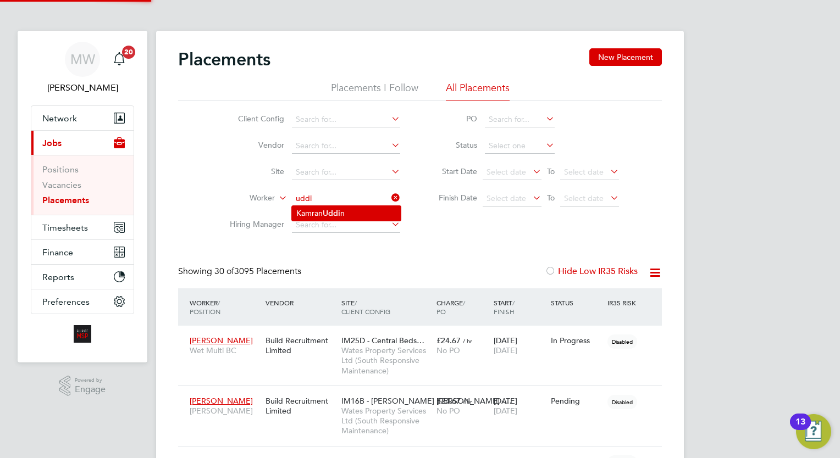
click at [351, 212] on li "[PERSON_NAME] n" at bounding box center [346, 213] width 109 height 15
type input "[PERSON_NAME]"
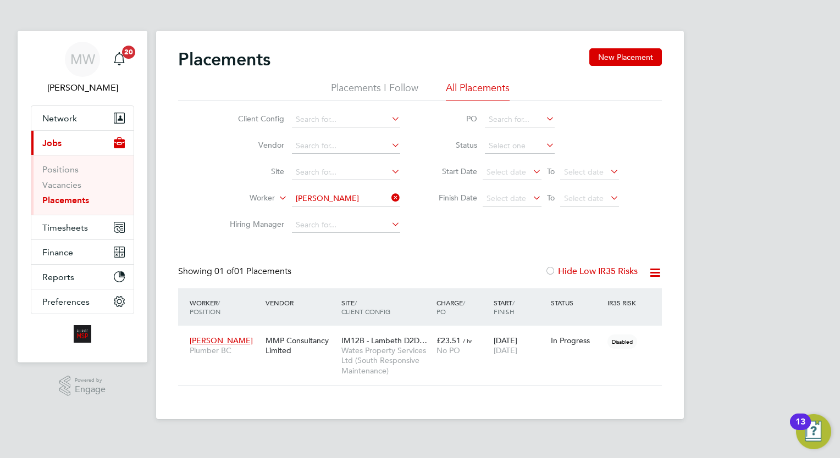
click at [389, 194] on icon at bounding box center [389, 197] width 0 height 15
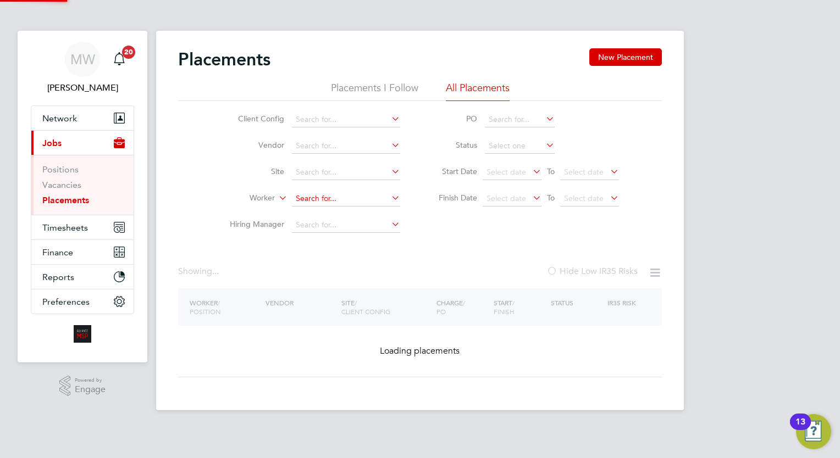
click at [350, 196] on input at bounding box center [346, 198] width 108 height 15
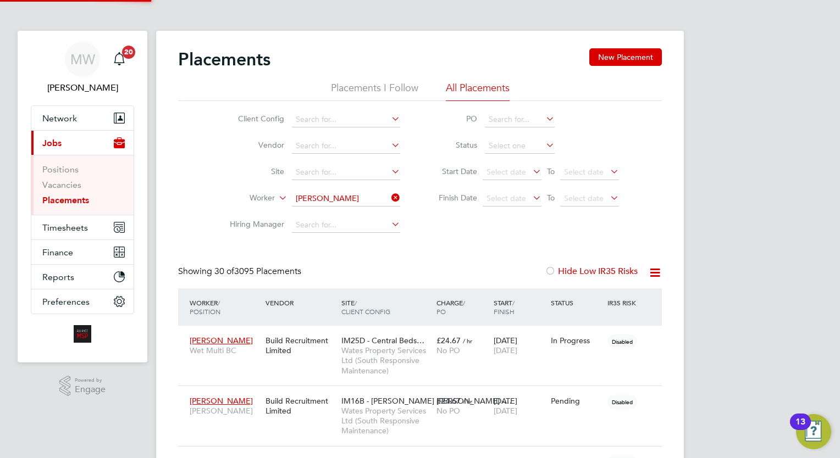
click at [360, 210] on b "Merriman" at bounding box center [392, 213] width 64 height 9
type input "Kevin Merriman"
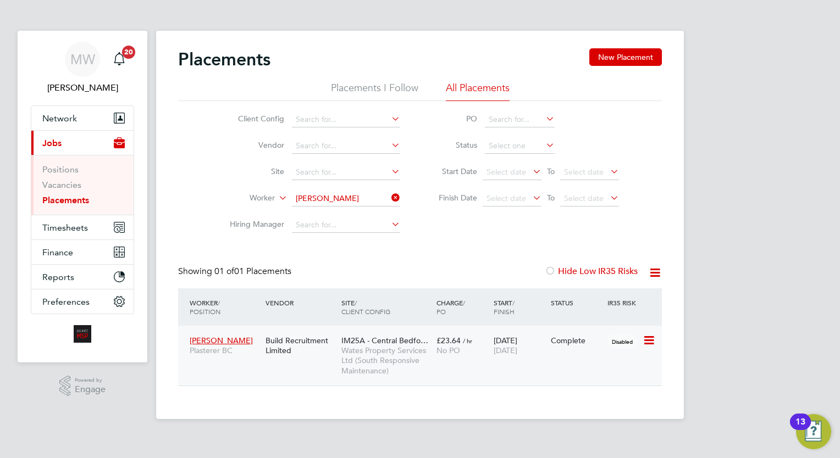
click at [471, 383] on div "Kevin Merriman Plasterer BC Build Recruitment Limited IM25A - Central Bedfo… Wa…" at bounding box center [420, 356] width 484 height 60
click at [440, 355] on span "No PO" at bounding box center [448, 351] width 24 height 10
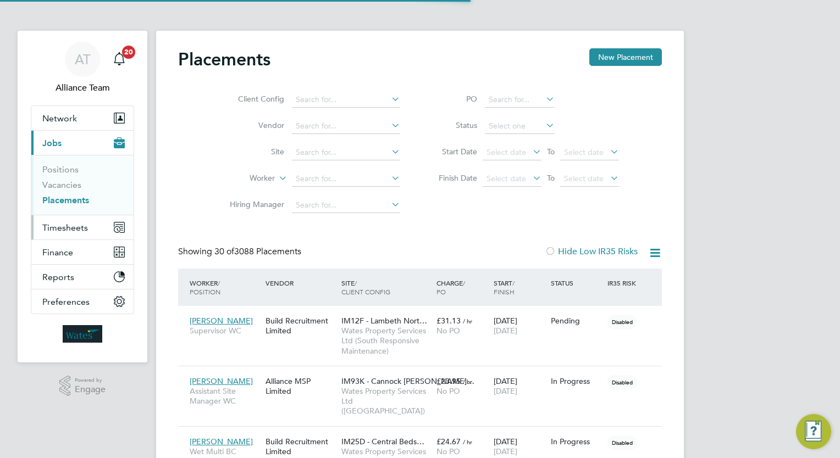
click at [58, 233] on button "Timesheets" at bounding box center [82, 227] width 102 height 24
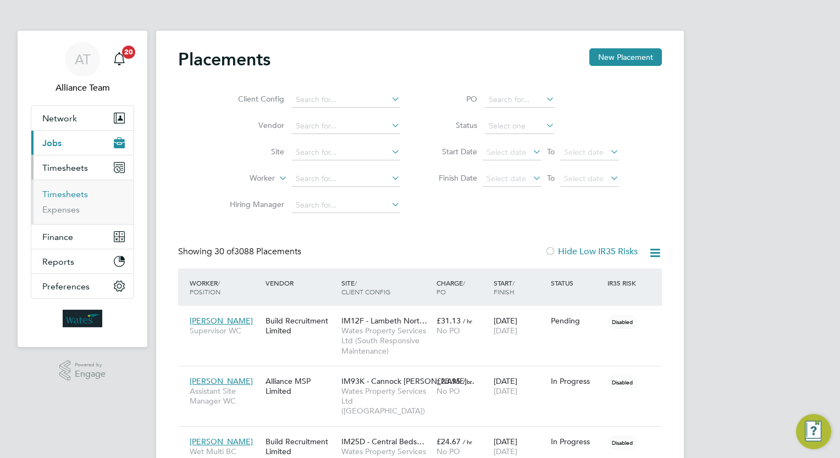
click at [75, 192] on link "Timesheets" at bounding box center [65, 194] width 46 height 10
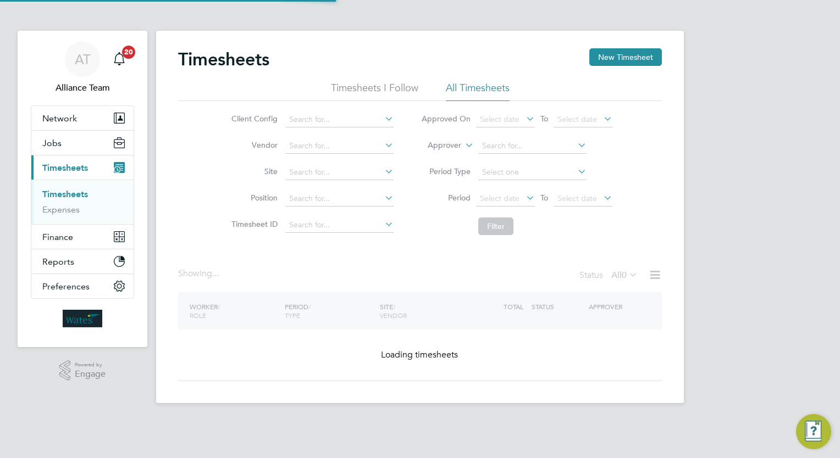
click at [459, 140] on li "Approver" at bounding box center [516, 146] width 219 height 26
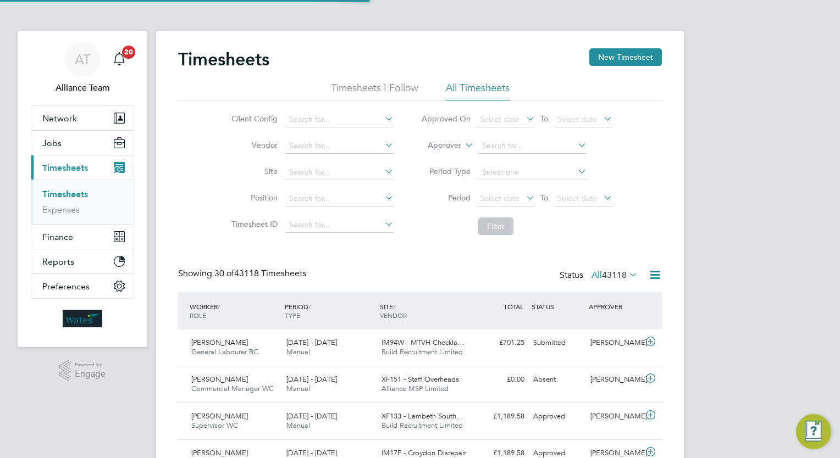
click at [454, 141] on label "Approver" at bounding box center [436, 145] width 49 height 11
click at [434, 151] on li "Worker" at bounding box center [434, 158] width 54 height 14
click at [495, 137] on li "Worker" at bounding box center [516, 146] width 219 height 26
click at [490, 146] on input at bounding box center [532, 146] width 108 height 15
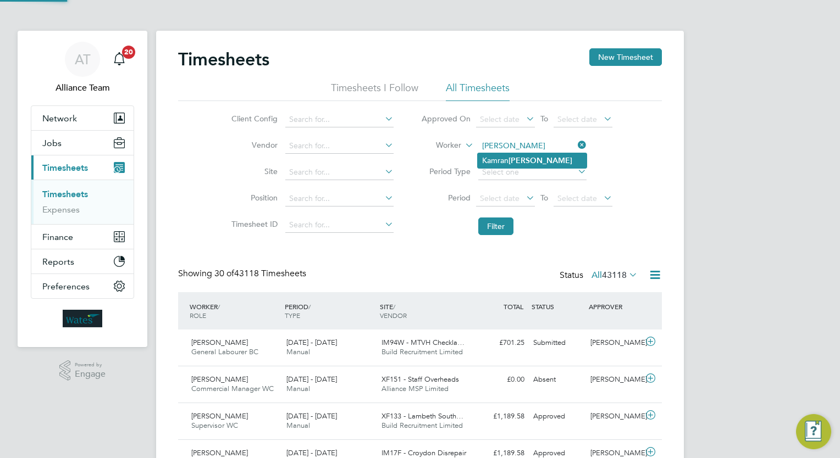
click at [515, 159] on b "Uddin" at bounding box center [540, 160] width 64 height 9
type input "Kamran Uddin"
click at [488, 223] on button "Filter" at bounding box center [495, 227] width 35 height 18
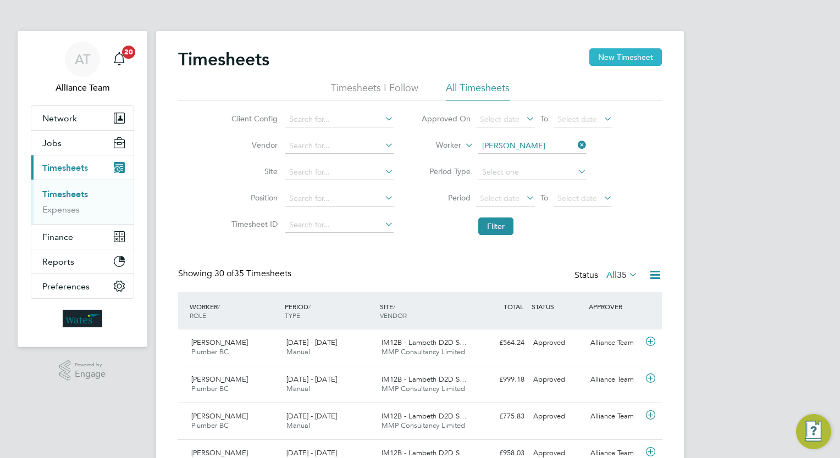
click at [621, 64] on button "New Timesheet" at bounding box center [625, 57] width 73 height 18
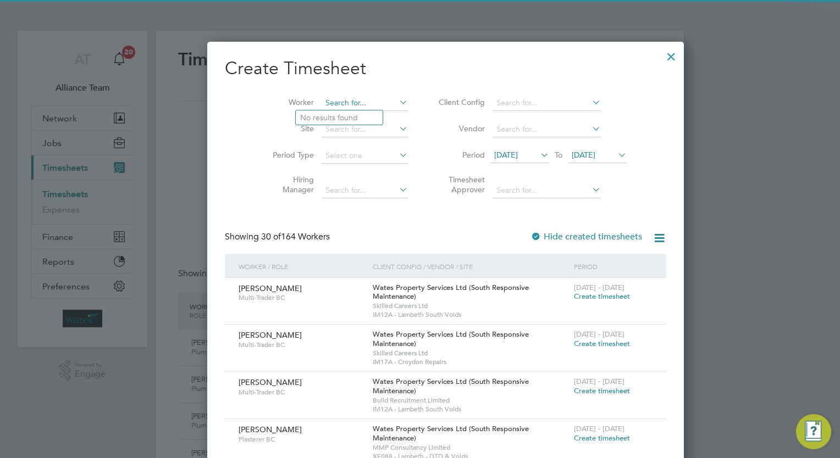
click at [322, 107] on input at bounding box center [365, 103] width 86 height 15
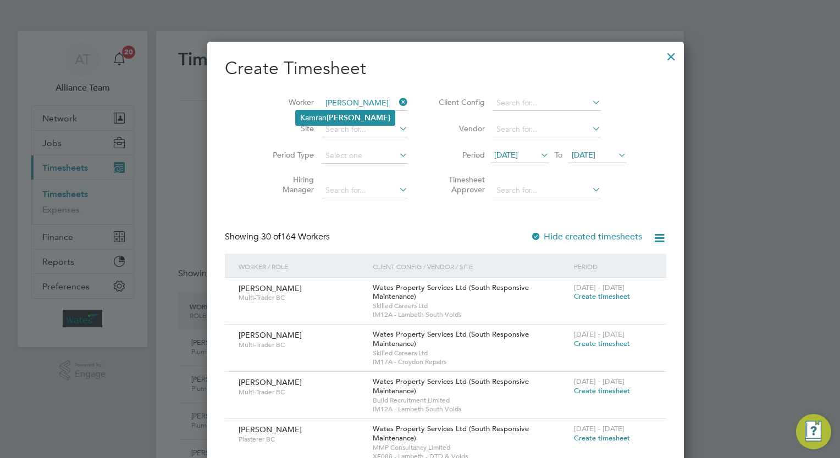
click at [329, 115] on b "Uddin" at bounding box center [359, 117] width 64 height 9
type input "Kamran Uddin"
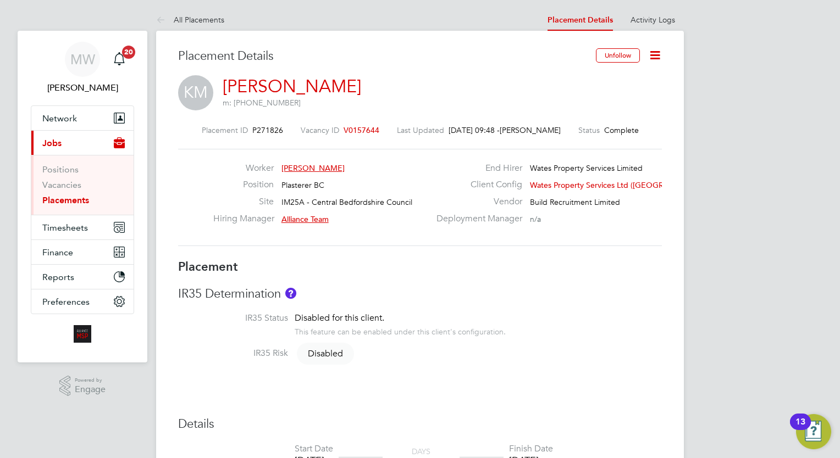
click at [54, 198] on link "Placements" at bounding box center [65, 200] width 47 height 10
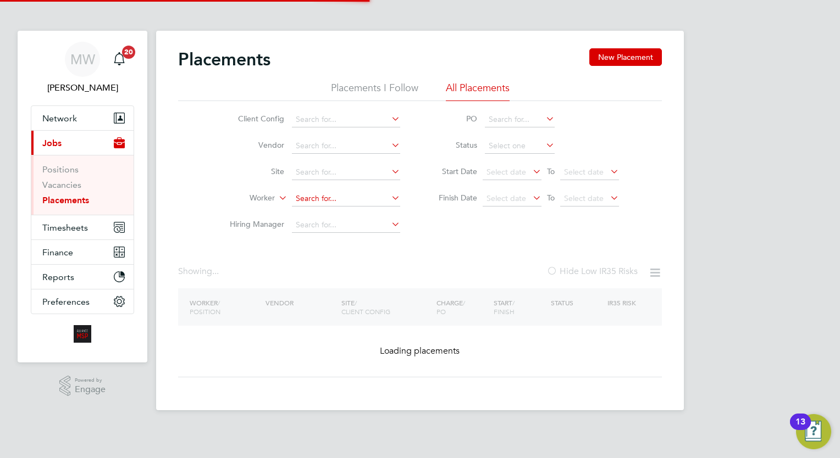
click at [325, 202] on input at bounding box center [346, 198] width 108 height 15
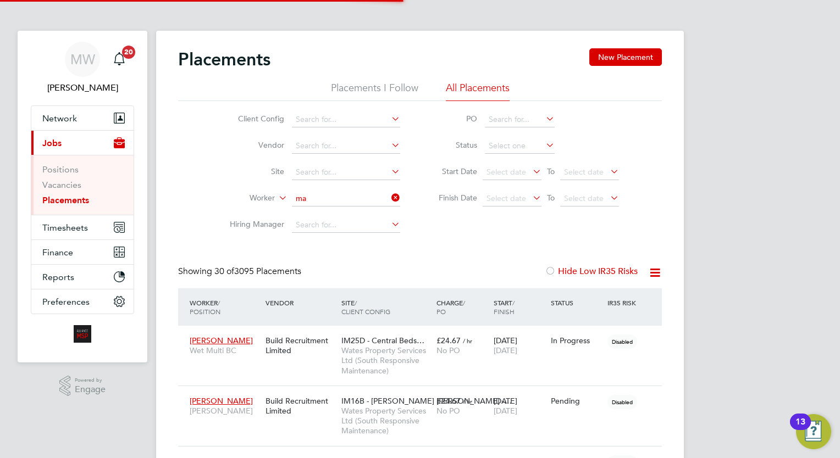
scroll to position [41, 76]
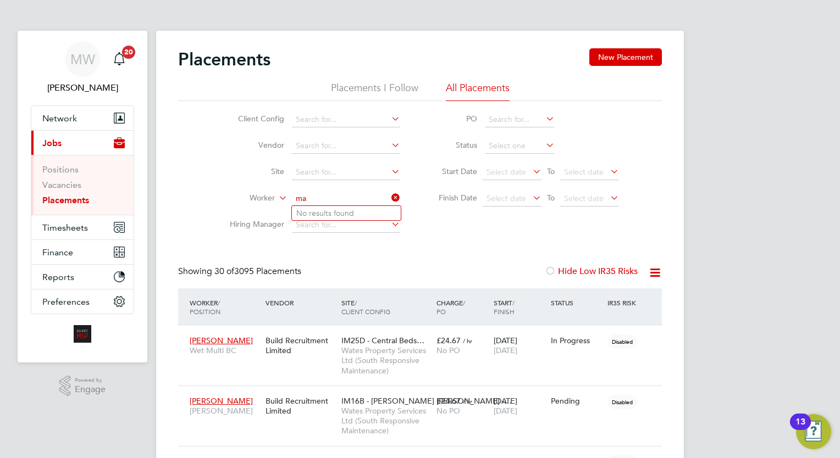
type input "m"
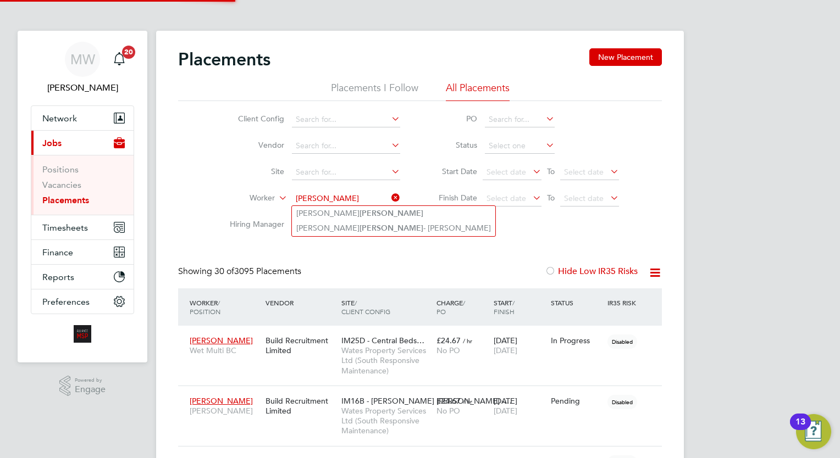
click at [360, 212] on b "[PERSON_NAME]" at bounding box center [392, 213] width 64 height 9
type input "[PERSON_NAME]"
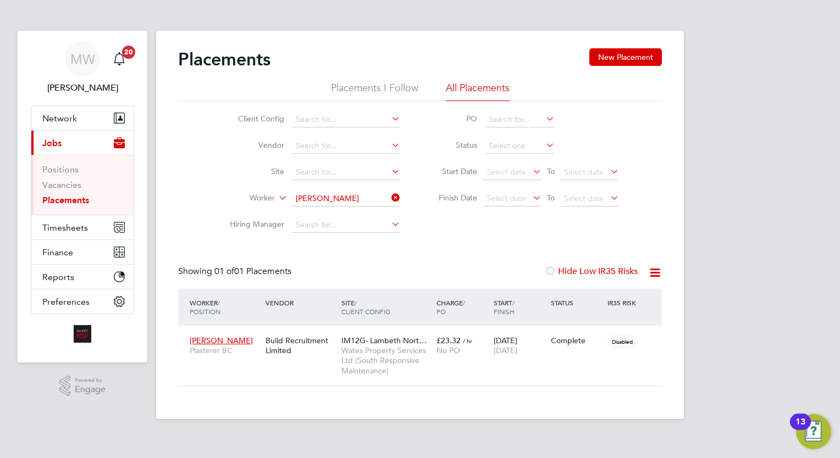
click at [389, 200] on icon at bounding box center [389, 197] width 0 height 15
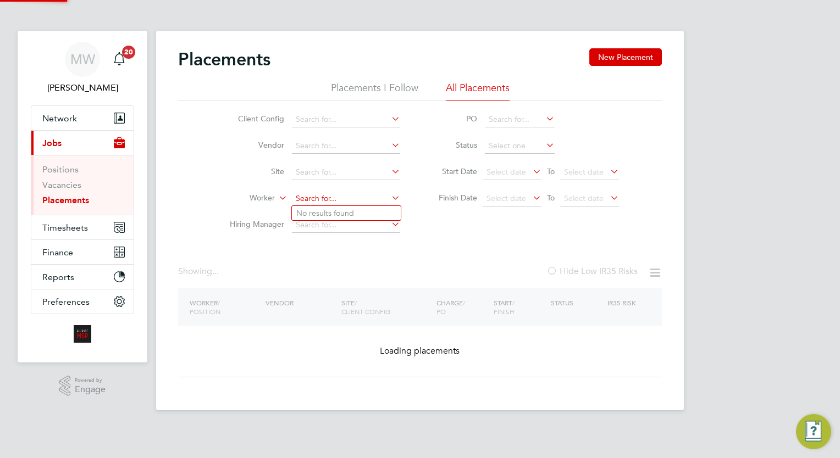
click at [372, 199] on input at bounding box center [346, 198] width 108 height 15
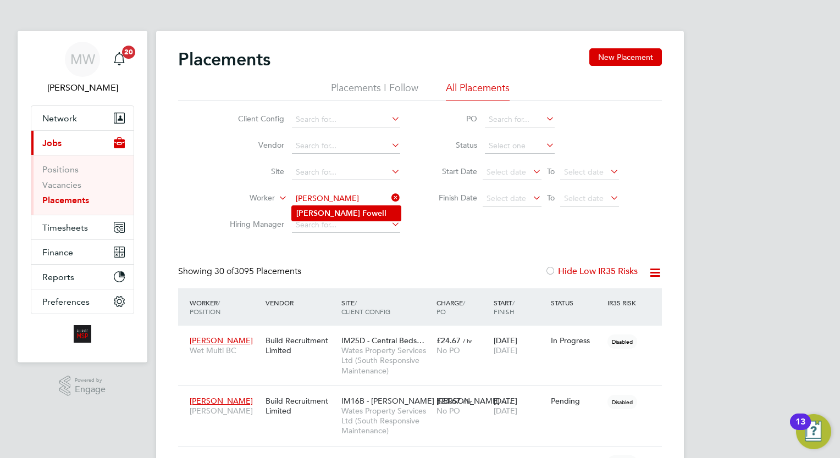
click at [362, 207] on li "[PERSON_NAME]" at bounding box center [346, 213] width 109 height 15
type input "[PERSON_NAME]"
